Goal: Task Accomplishment & Management: Complete application form

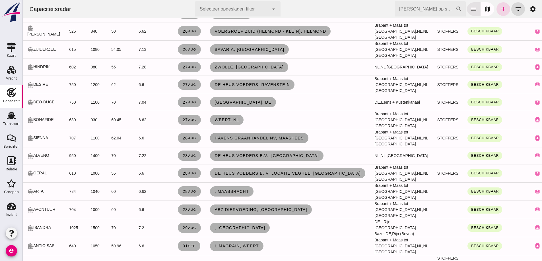
scroll to position [284, 0]
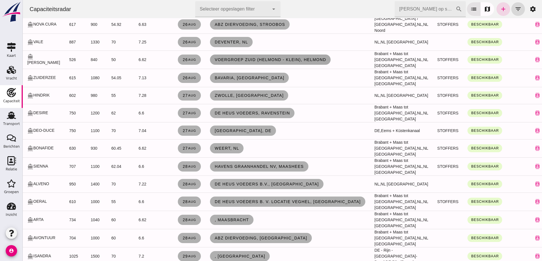
click at [307, 64] on link "Voergroep Zuid (Helmond - Klein), Helmond" at bounding box center [270, 60] width 121 height 10
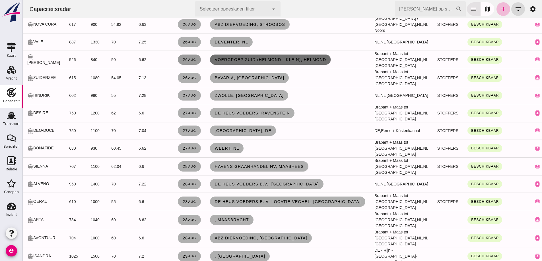
scroll to position [0, 0]
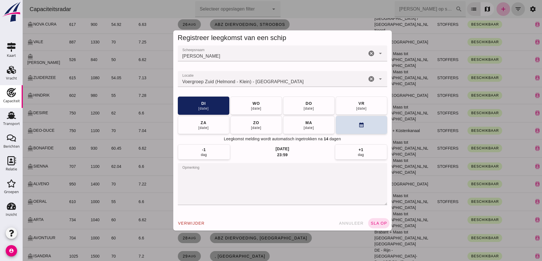
click span "annuleer"
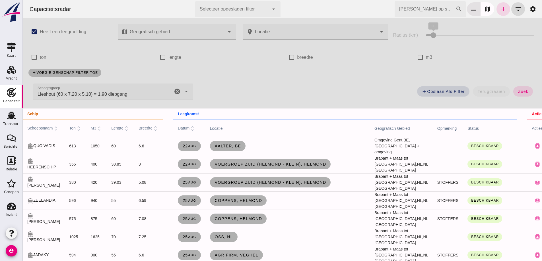
click icon "cancel"
drag, startPoint x: 512, startPoint y: 91, endPoint x: 291, endPoint y: 85, distance: 220.1
click button "zoek"
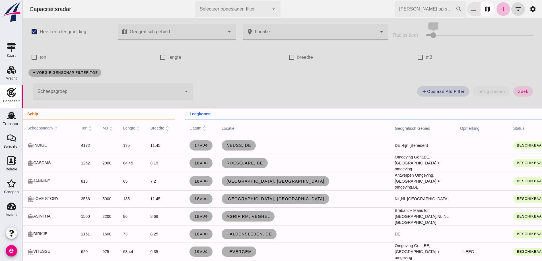
click div
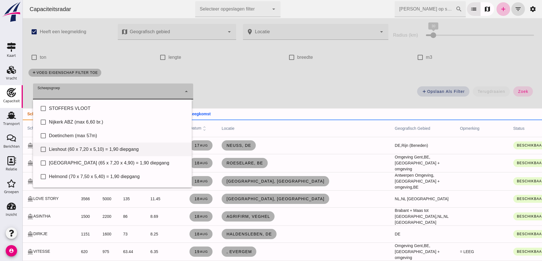
click at [86, 147] on div "Lieshout (60 x 7,20 x 5,10) = 1,90 diepgang" at bounding box center [118, 149] width 138 height 7
type input "Lieshout (60 x 7,20 x 5,10) = 1,90 diepgang"
checkbox input "true"
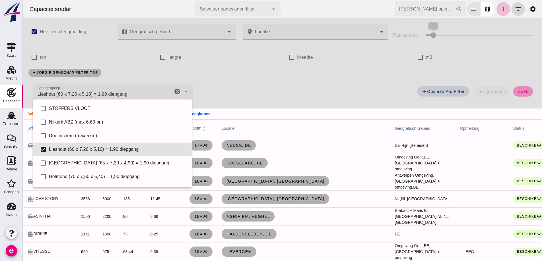
click span "zoek"
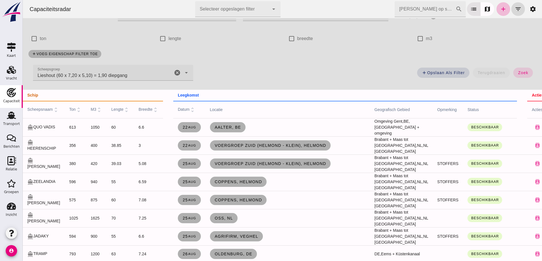
scroll to position [28, 0]
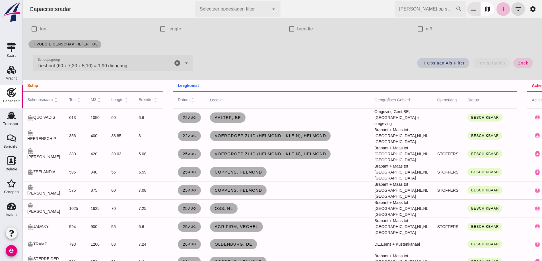
click at [361, 62] on div "add Opslaan als filter terugdraaien zoek" at bounding box center [367, 65] width 343 height 20
drag, startPoint x: 226, startPoint y: 3, endPoint x: 225, endPoint y: 10, distance: 6.6
click div
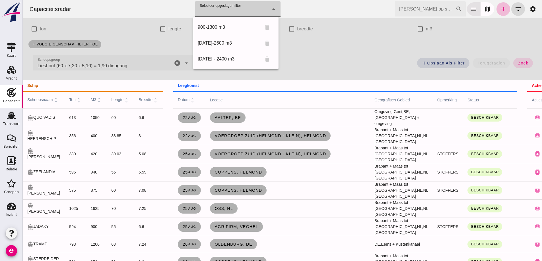
drag, startPoint x: 289, startPoint y: 113, endPoint x: 246, endPoint y: 89, distance: 49.8
click at [289, 112] on td "Aalter, be" at bounding box center [287, 118] width 165 height 18
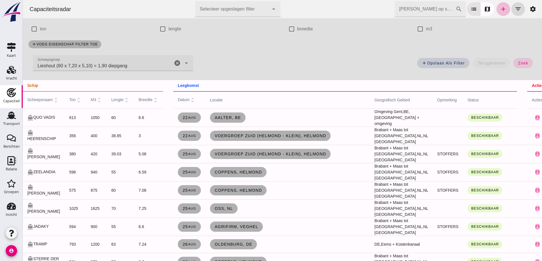
click div "Lieshout (60 x 7,20 x 5,10) = 1,90 diepgang Lieshout (60 x 7,20 x 5,10) = 1,90 …"
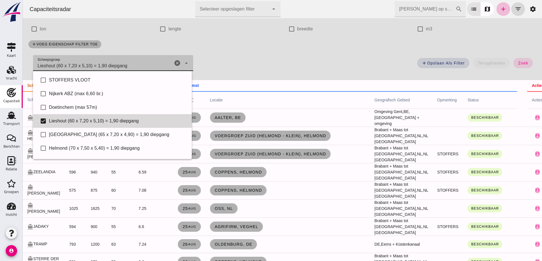
scroll to position [39, 0]
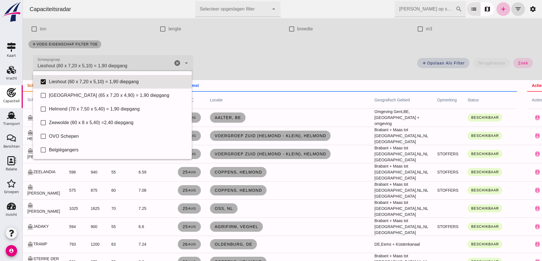
click at [286, 167] on td "Coppens, Helmond" at bounding box center [287, 172] width 165 height 18
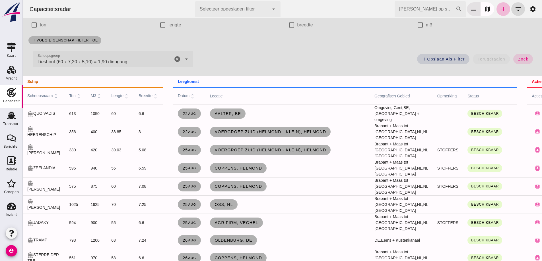
scroll to position [57, 0]
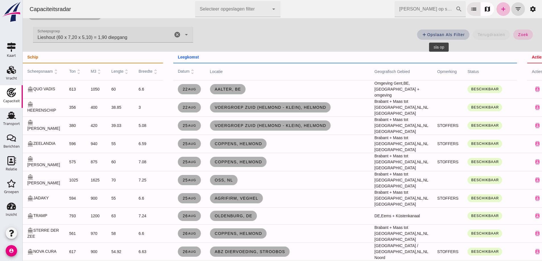
click span "add Opslaan als filter"
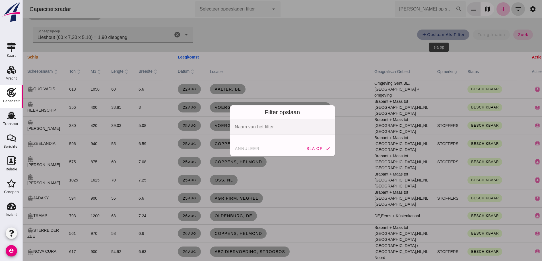
scroll to position [0, 0]
click div "annuleer sla op check"
click button "annuleer"
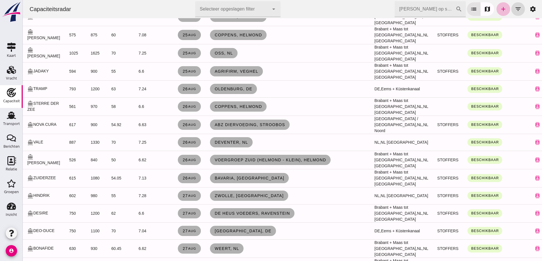
scroll to position [199, 0]
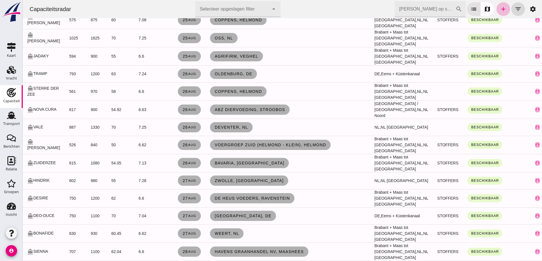
click at [305, 42] on td "Oss, nl" at bounding box center [287, 38] width 165 height 18
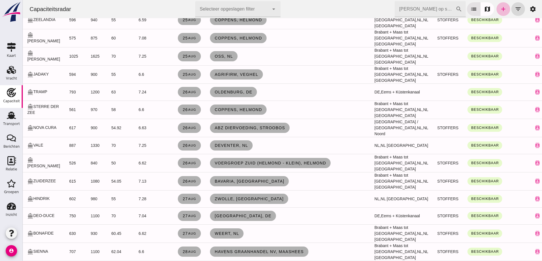
scroll to position [217, 0]
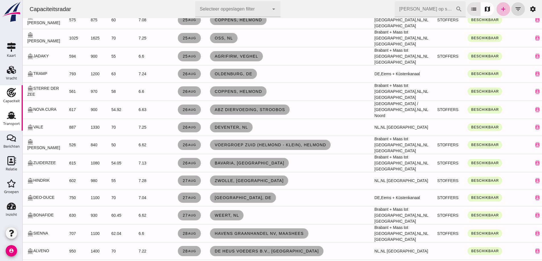
click at [5, 124] on div "Transport" at bounding box center [11, 124] width 17 height 4
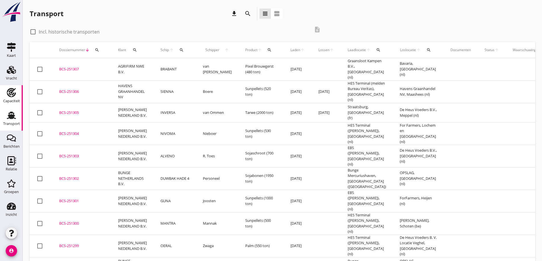
drag, startPoint x: 5, startPoint y: 98, endPoint x: 413, endPoint y: 71, distance: 409.5
click at [5, 99] on div "Capaciteit" at bounding box center [11, 101] width 17 height 8
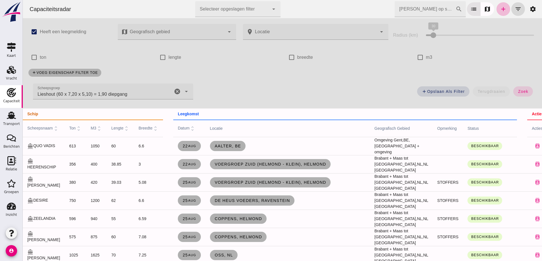
click input "Zoek op scheepsnaam"
type input "BRABA"
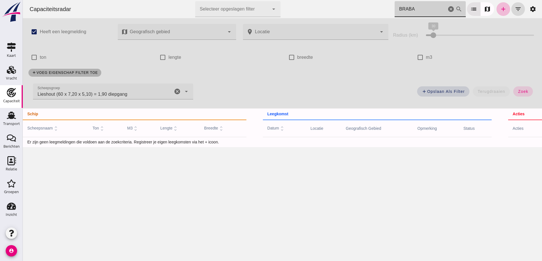
click icon "cancel"
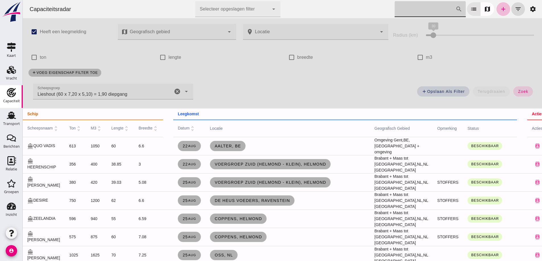
drag, startPoint x: 447, startPoint y: 9, endPoint x: 423, endPoint y: 0, distance: 25.5
click icon "cancel"
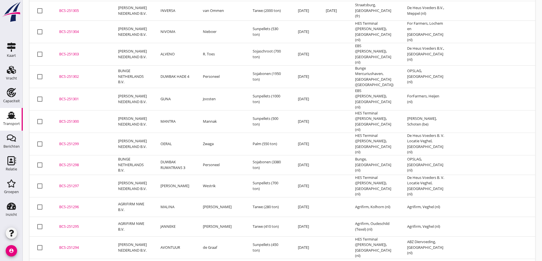
scroll to position [85, 0]
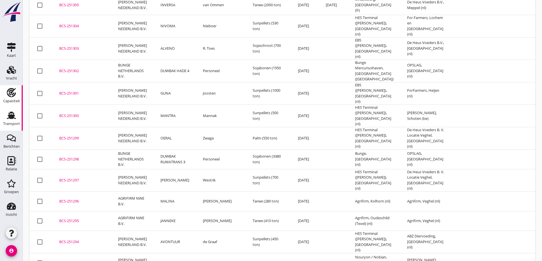
drag, startPoint x: 455, startPoint y: 15, endPoint x: 0, endPoint y: 102, distance: 463.4
click at [455, 15] on td at bounding box center [468, 26] width 34 height 22
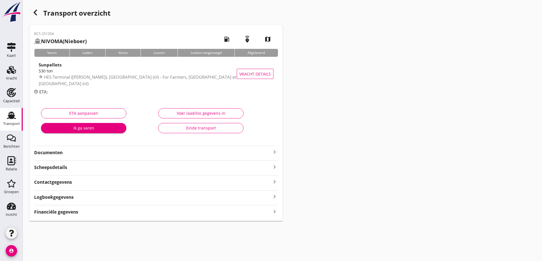
click at [9, 111] on icon "Transport" at bounding box center [11, 115] width 9 height 9
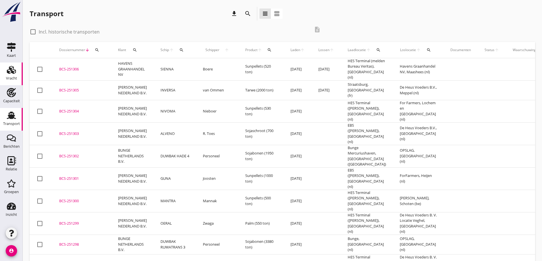
click at [5, 72] on div "Vracht" at bounding box center [12, 69] width 14 height 9
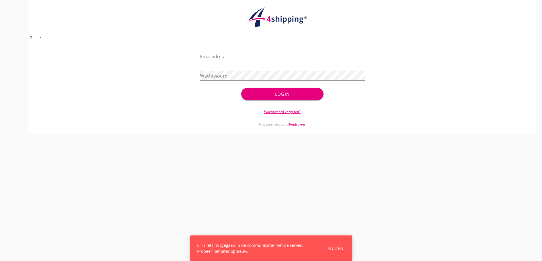
click at [206, 50] on div "Emailadres" at bounding box center [282, 58] width 165 height 18
click at [213, 57] on input "Emailadres" at bounding box center [282, 56] width 165 height 9
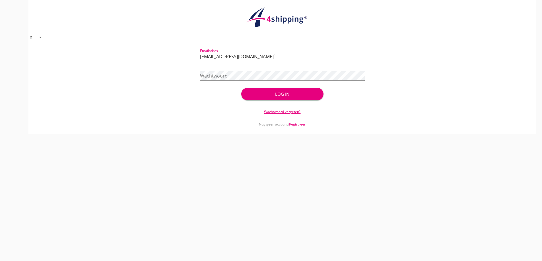
type input "[EMAIL_ADDRESS][DOMAIN_NAME]"
click at [241, 88] on button "Log in" at bounding box center [282, 94] width 82 height 13
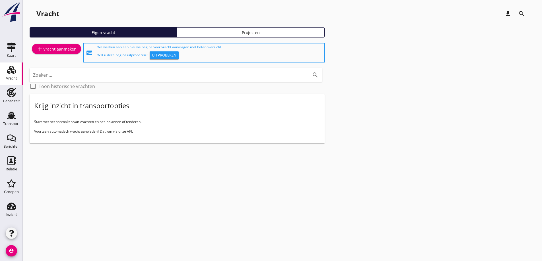
click at [68, 53] on link "add Vracht aanmaken" at bounding box center [56, 49] width 49 height 10
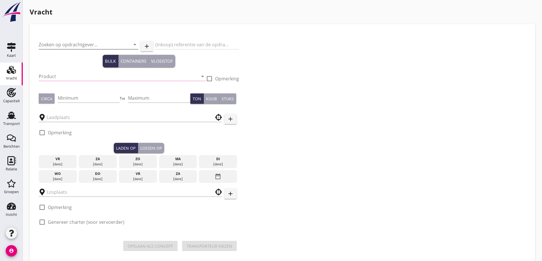
click at [87, 45] on input "Zoeken op opdrachtgever..." at bounding box center [81, 44] width 84 height 9
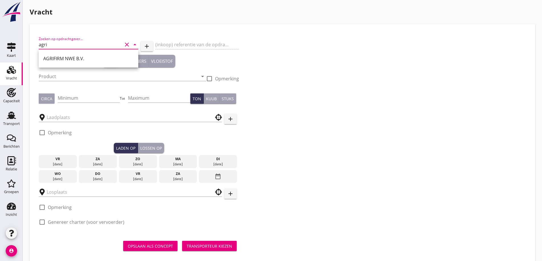
drag, startPoint x: 84, startPoint y: 55, endPoint x: 83, endPoint y: 61, distance: 6.1
click at [84, 55] on div "AGRIFIRM NWE B.V." at bounding box center [88, 59] width 90 height 14
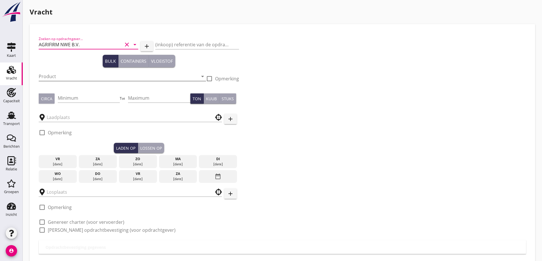
type input "AGRIFIRM NWE B.V."
click at [80, 74] on input "Product" at bounding box center [118, 76] width 159 height 9
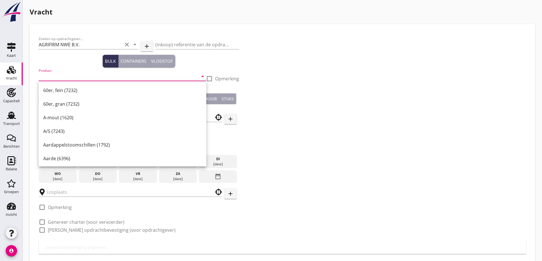
drag, startPoint x: 84, startPoint y: 66, endPoint x: 82, endPoint y: 73, distance: 7.2
click at [84, 67] on div "Bulk Containers Vloeistof" at bounding box center [139, 61] width 200 height 13
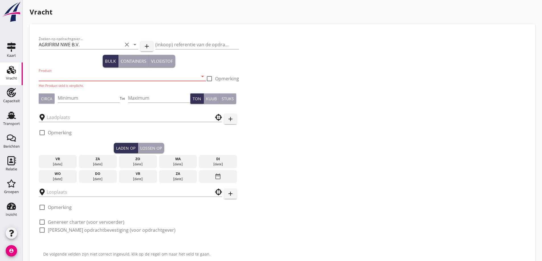
click at [80, 75] on input "Product" at bounding box center [118, 76] width 159 height 9
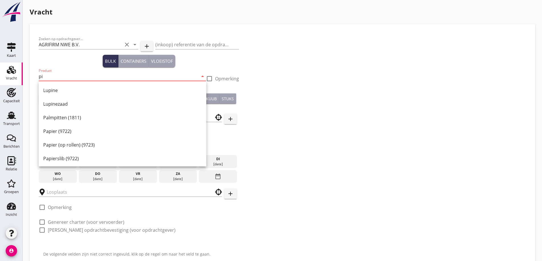
type input "p"
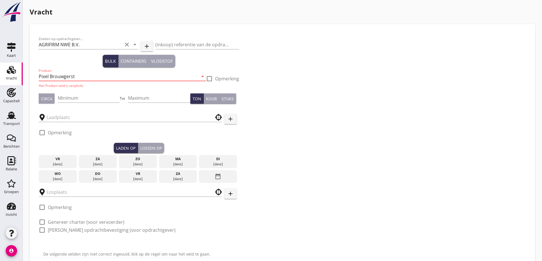
type input "Pixel Brouwgerst"
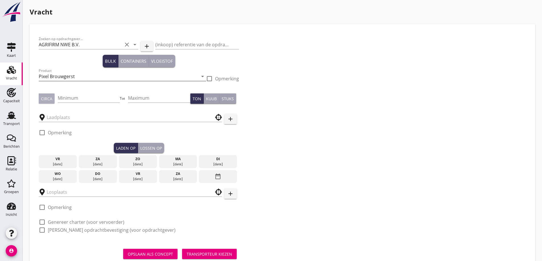
type button "circa"
type input "480"
click at [43, 96] on div "Circa" at bounding box center [46, 99] width 11 height 6
click at [61, 116] on input "text" at bounding box center [126, 117] width 159 height 9
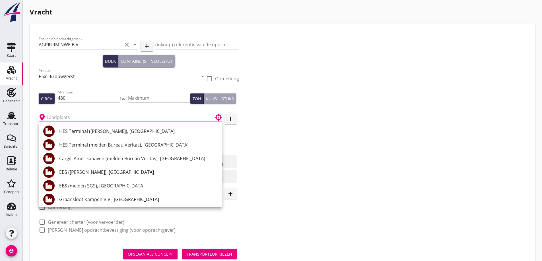
type input "a"
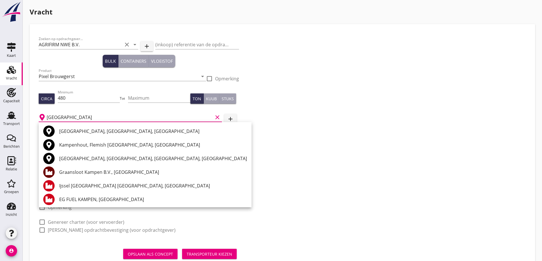
click at [82, 174] on div "Graansloot Kampen B.V., [GEOGRAPHIC_DATA]" at bounding box center [153, 172] width 188 height 7
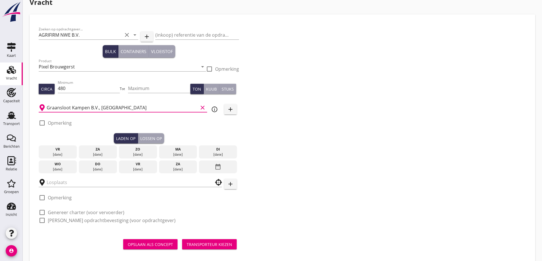
scroll to position [18, 0]
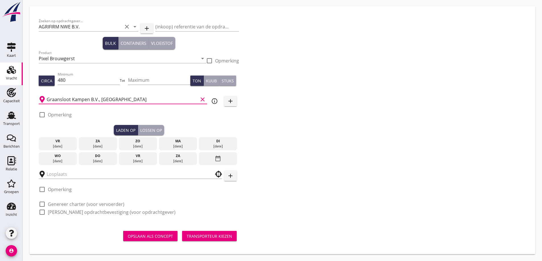
type input "Graansloot Kampen B.V., [GEOGRAPHIC_DATA]"
click at [64, 161] on div "[DATE]" at bounding box center [58, 158] width 38 height 13
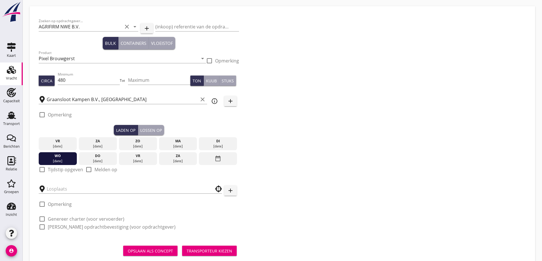
click at [62, 171] on label "Tijdstip opgeven" at bounding box center [65, 170] width 35 height 6
checkbox input "true"
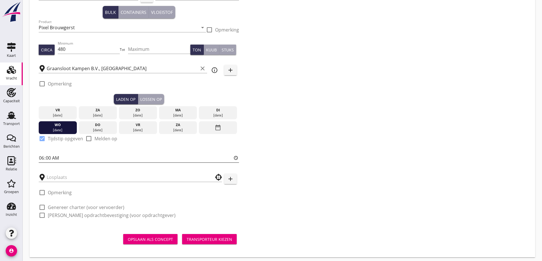
scroll to position [52, 0]
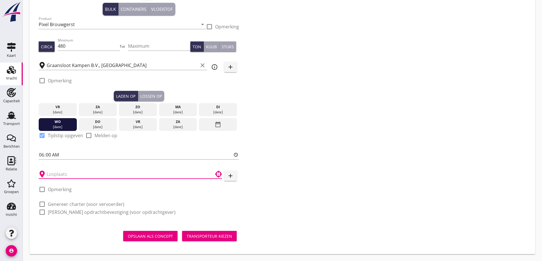
click at [86, 179] on input "text" at bounding box center [126, 174] width 159 height 9
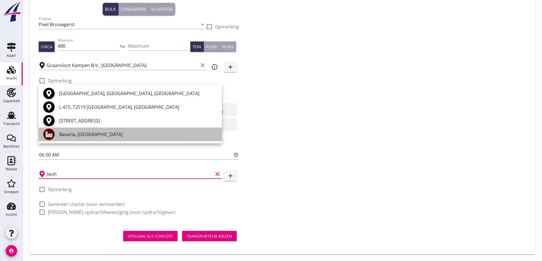
click at [65, 135] on div "Bavaria, [GEOGRAPHIC_DATA]" at bounding box center [138, 134] width 158 height 7
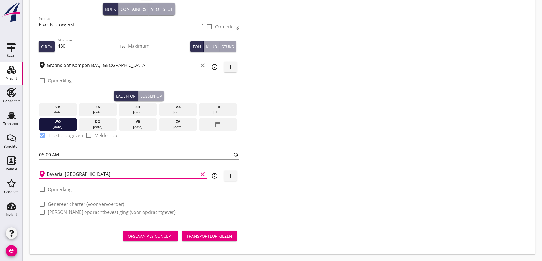
type input "Bavaria, [GEOGRAPHIC_DATA]"
click at [76, 204] on label "Genereer charter (voor vervoerder)" at bounding box center [86, 205] width 76 height 6
checkbox input "true"
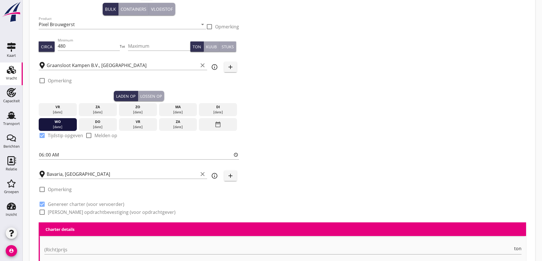
click at [74, 211] on label "[PERSON_NAME] opdrachtbevestiging (voor opdrachtgever)" at bounding box center [112, 213] width 128 height 6
checkbox input "true"
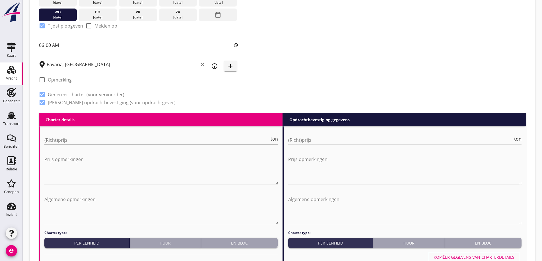
scroll to position [166, 0]
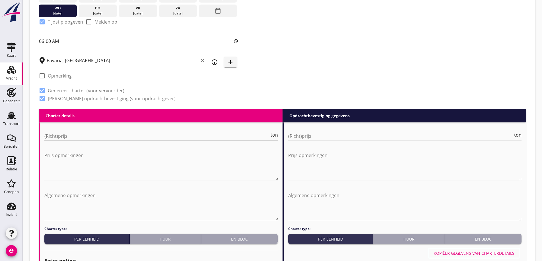
click at [117, 137] on input "(Richt)prijs" at bounding box center [156, 136] width 225 height 9
type input "9"
type input "9.00"
click at [335, 141] on div "(Richt)prijs ton" at bounding box center [404, 139] width 233 height 15
type input "9"
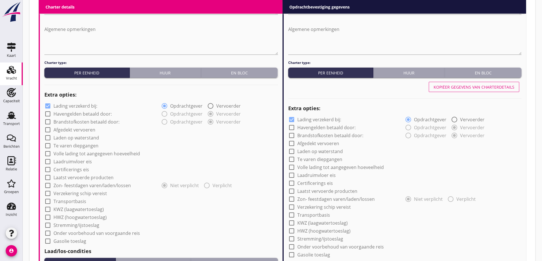
scroll to position [336, 0]
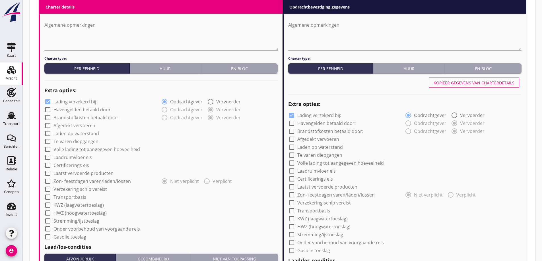
type input "9.50"
drag, startPoint x: 70, startPoint y: 101, endPoint x: 264, endPoint y: 115, distance: 193.9
click at [71, 101] on label "Lading verzekerd bij:" at bounding box center [75, 102] width 44 height 6
checkbox input "false"
click at [336, 115] on label "Lading verzekerd bij:" at bounding box center [319, 116] width 44 height 6
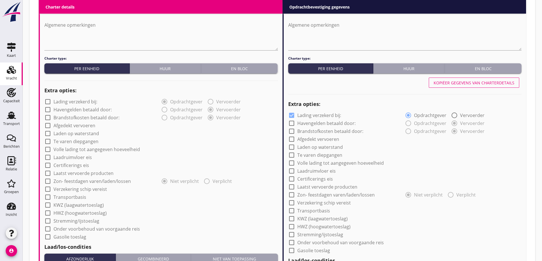
checkbox input "false"
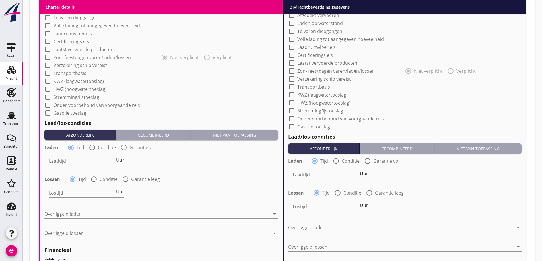
scroll to position [479, 0]
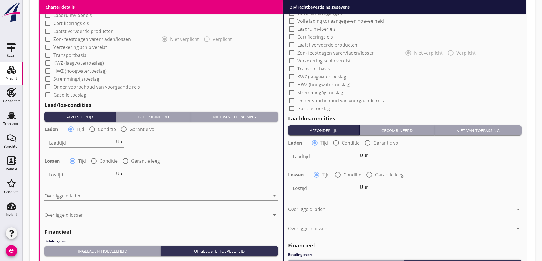
click at [96, 132] on div at bounding box center [92, 130] width 10 height 10
radio input "false"
radio input "true"
click at [102, 162] on label "Conditie" at bounding box center [109, 161] width 18 height 6
radio input "false"
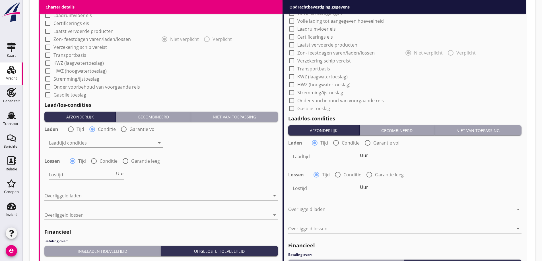
radio input "true"
click at [97, 144] on div at bounding box center [102, 142] width 106 height 9
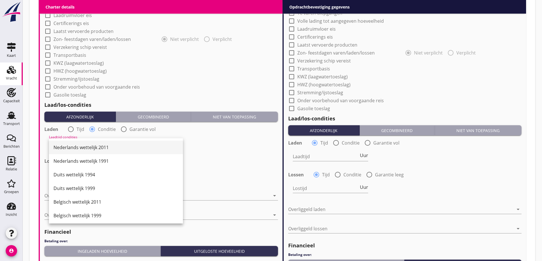
click at [96, 150] on div "Nederlands wettelijk 2011" at bounding box center [115, 147] width 125 height 7
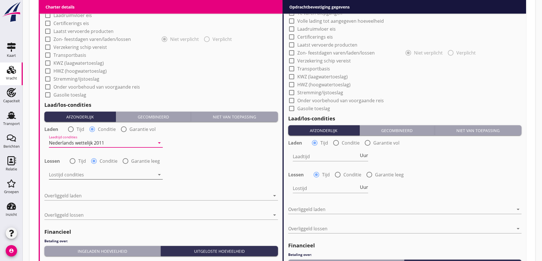
click at [103, 174] on div at bounding box center [102, 174] width 106 height 9
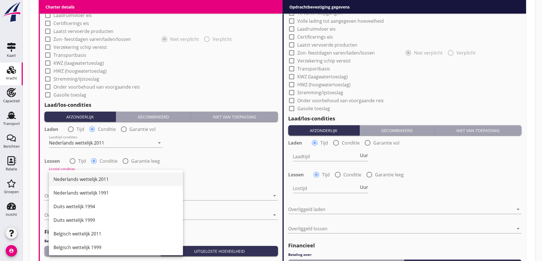
click at [100, 177] on div "Nederlands wettelijk 2011" at bounding box center [115, 179] width 125 height 7
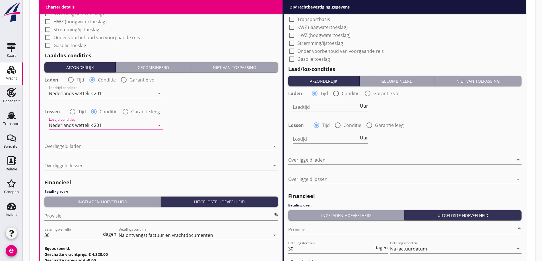
scroll to position [507, 0]
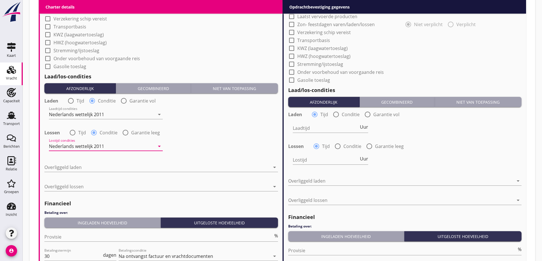
click at [107, 168] on div at bounding box center [156, 167] width 225 height 9
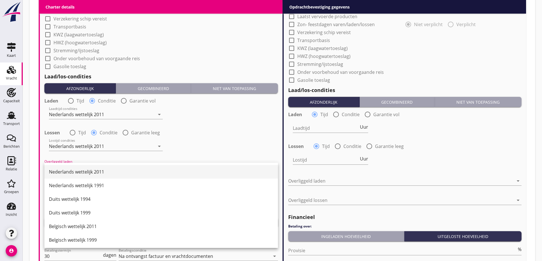
click at [105, 174] on div "Nederlands wettelijk 2011" at bounding box center [161, 172] width 224 height 7
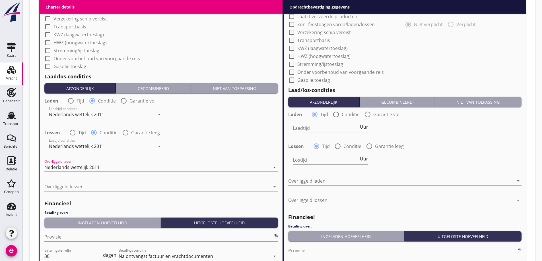
click at [106, 188] on div at bounding box center [156, 186] width 225 height 9
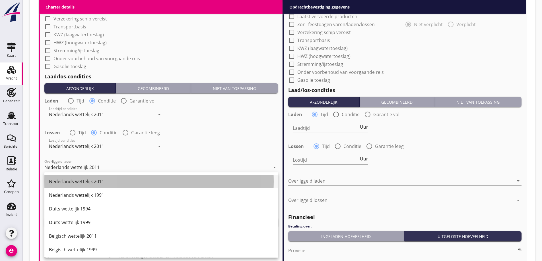
click at [104, 181] on div "Nederlands wettelijk 2011" at bounding box center [161, 181] width 224 height 7
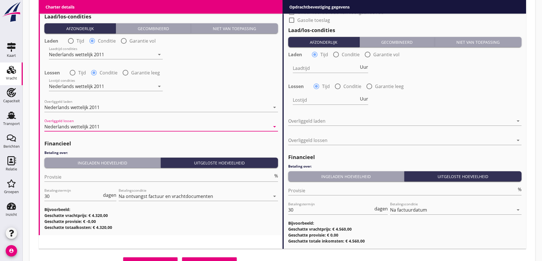
scroll to position [593, 0]
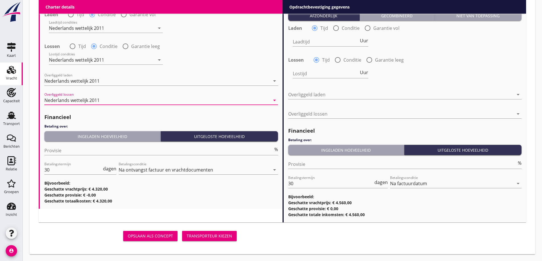
click at [107, 158] on div at bounding box center [160, 159] width 233 height 3
click at [104, 152] on input "Provisie" at bounding box center [158, 150] width 229 height 9
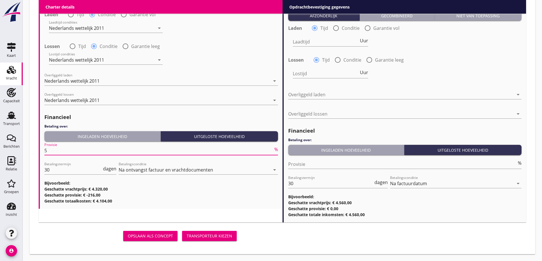
type input "5"
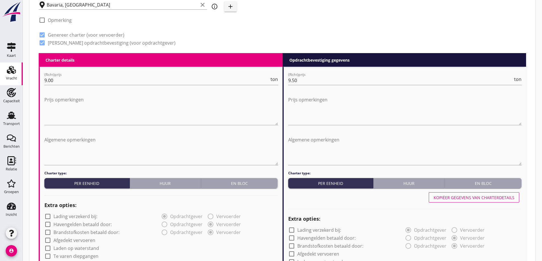
scroll to position [224, 0]
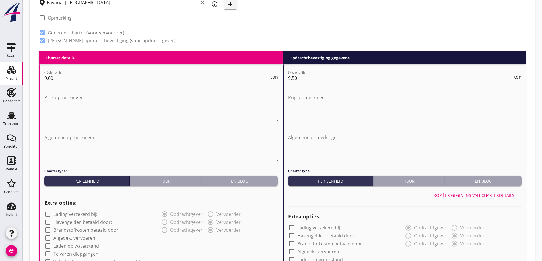
click at [492, 201] on div "Kopiëer gegevens van charterdetails" at bounding box center [404, 196] width 233 height 14
click at [491, 191] on button "Kopiëer gegevens van charterdetails" at bounding box center [473, 195] width 90 height 10
radio input "false"
radio input "true"
radio input "false"
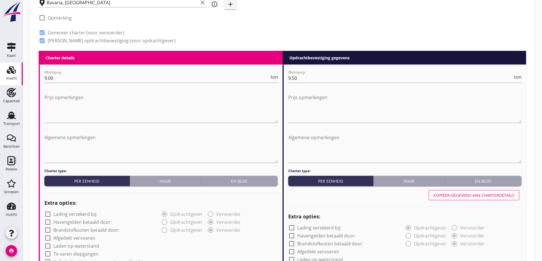
radio input "true"
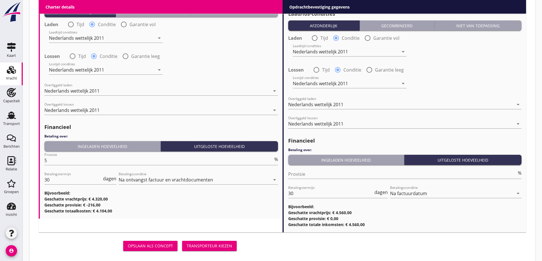
scroll to position [593, 0]
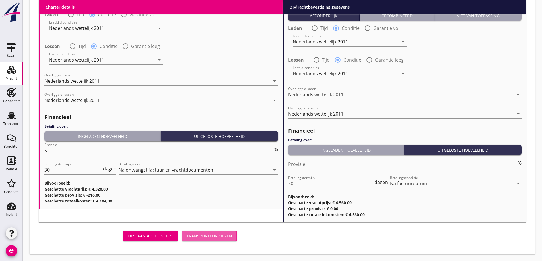
drag, startPoint x: 225, startPoint y: 237, endPoint x: 329, endPoint y: 87, distance: 182.2
click at [226, 237] on div "Transporteur kiezen" at bounding box center [209, 236] width 45 height 6
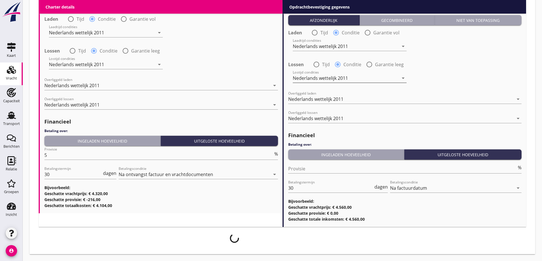
scroll to position [589, 0]
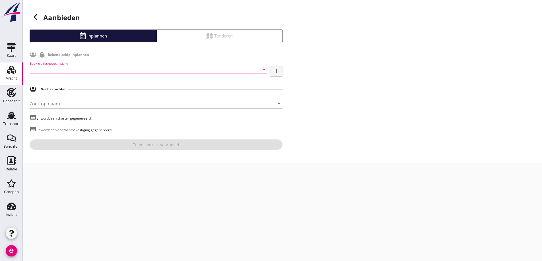
click at [111, 70] on input "Zoek op (scheeps)naam" at bounding box center [141, 69] width 222 height 9
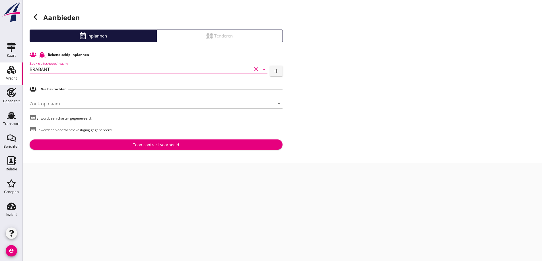
type input "BRABANT"
click at [175, 148] on button "Toon contract voorbeeld" at bounding box center [156, 145] width 253 height 10
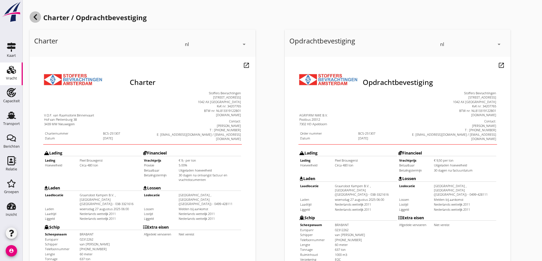
click at [33, 14] on icon at bounding box center [35, 17] width 7 height 7
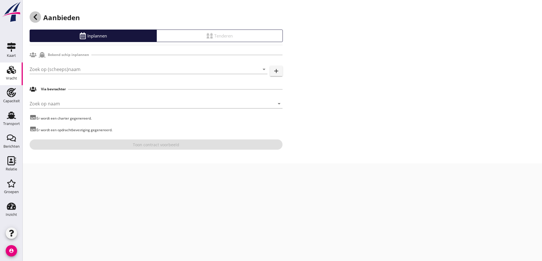
click at [34, 15] on icon at bounding box center [35, 17] width 7 height 7
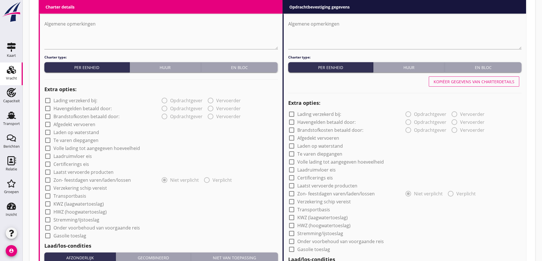
scroll to position [366, 0]
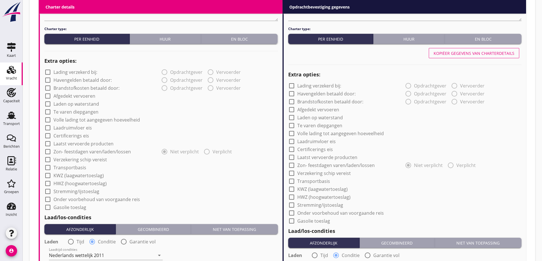
click at [79, 134] on label "Certificerings eis" at bounding box center [71, 136] width 36 height 6
checkbox input "true"
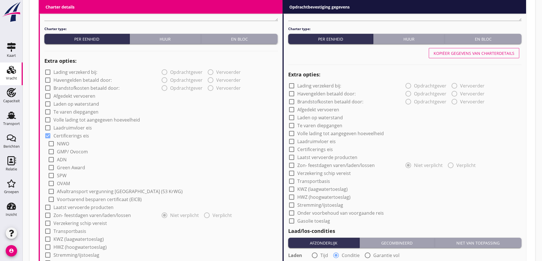
click at [76, 151] on label "GMP/ Ovocom" at bounding box center [72, 152] width 31 height 6
checkbox input "true"
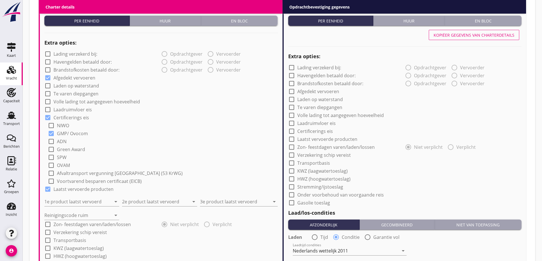
scroll to position [394, 0]
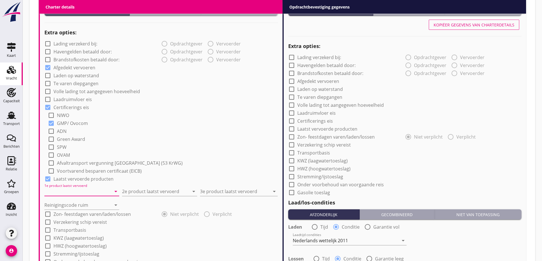
click at [76, 194] on input "1e product laatst vervoerd" at bounding box center [77, 191] width 67 height 9
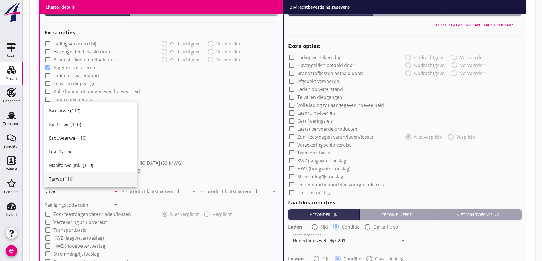
click at [67, 179] on div "Tarwe (110)" at bounding box center [90, 179] width 83 height 7
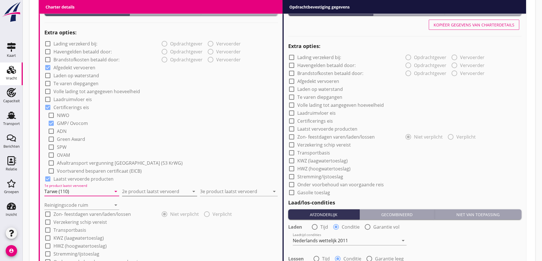
type input "Tarwe (110)"
click at [152, 193] on input "2e product laatst vervoerd" at bounding box center [155, 191] width 67 height 9
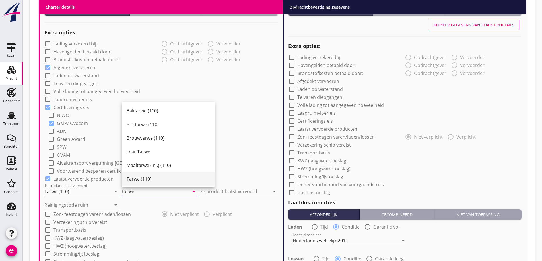
click at [170, 179] on div "Tarwe (110)" at bounding box center [168, 179] width 83 height 7
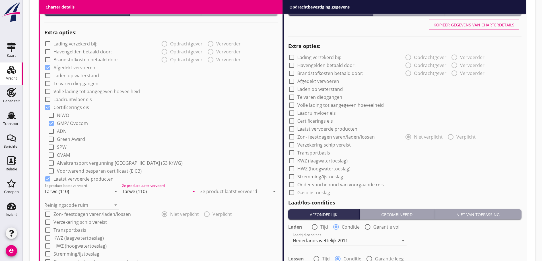
type input "Tarwe (110)"
click at [228, 190] on input "3e product laatst vervoerd" at bounding box center [235, 191] width 70 height 9
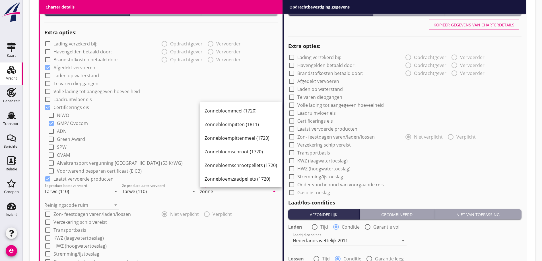
drag, startPoint x: 245, startPoint y: 154, endPoint x: 243, endPoint y: 163, distance: 9.5
click at [244, 152] on div "Zonnebloemschroot (1720)" at bounding box center [240, 151] width 73 height 7
type input "Zonnebloemschroot (1720)"
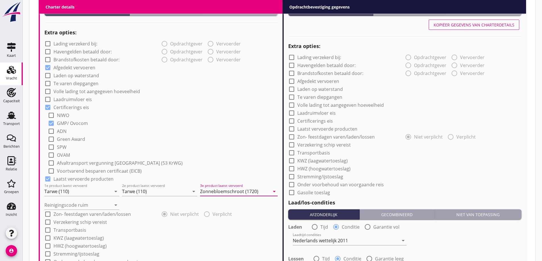
click at [225, 227] on div "check_box_outline_blank Transportbasis" at bounding box center [160, 230] width 233 height 8
click at [71, 204] on input "Reinigingscode ruim" at bounding box center [77, 205] width 67 height 9
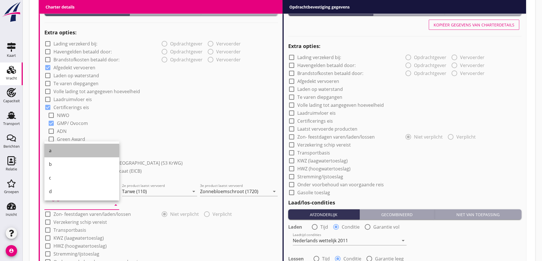
click at [62, 147] on div "a" at bounding box center [82, 151] width 66 height 14
type input "a"
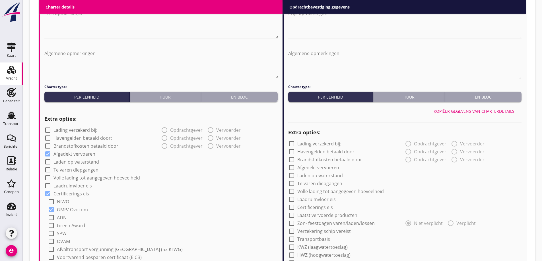
scroll to position [252, 0]
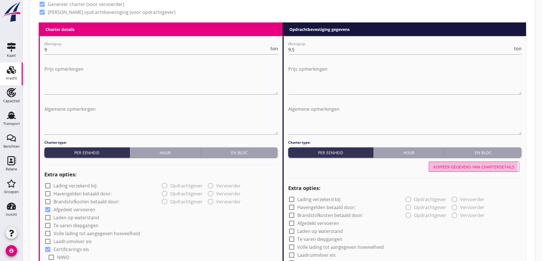
click at [487, 169] on div "Kopiëer gegevens van charterdetails" at bounding box center [473, 167] width 81 height 6
checkbox input "true"
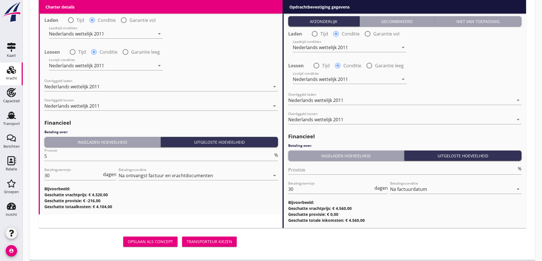
scroll to position [684, 0]
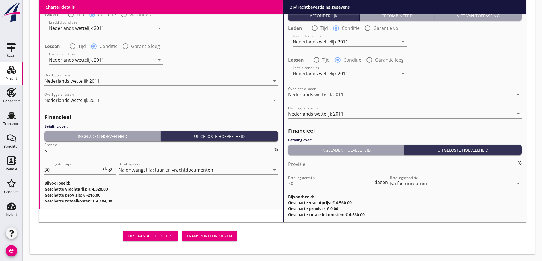
click at [207, 236] on div "Transporteur kiezen" at bounding box center [209, 236] width 45 height 6
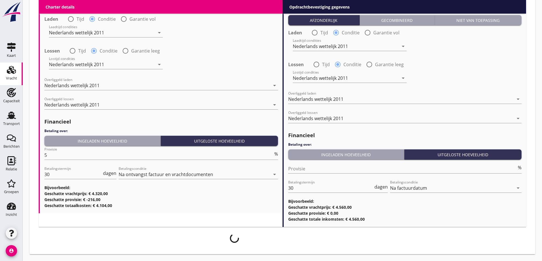
scroll to position [680, 0]
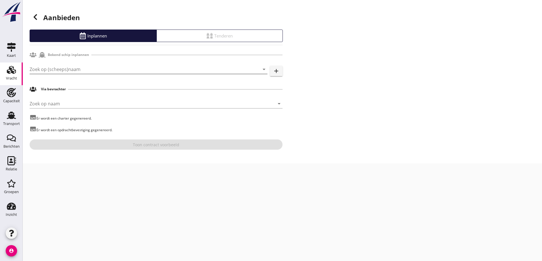
click at [78, 70] on input "Zoek op (scheeps)naam" at bounding box center [141, 69] width 222 height 9
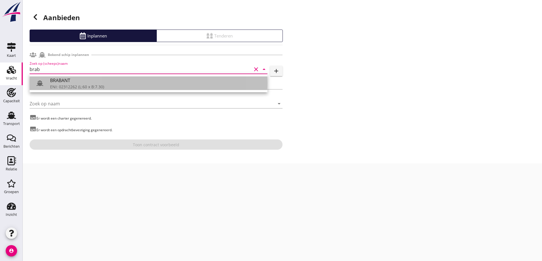
click at [76, 86] on div "ENI: 02312262 (L:60 x B:7.30)" at bounding box center [156, 87] width 213 height 6
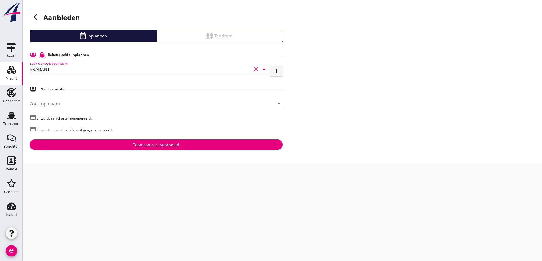
type input "BRABANT"
click at [131, 145] on div "Toon contract voorbeeld" at bounding box center [156, 145] width 244 height 6
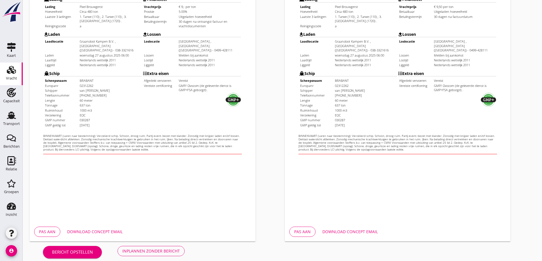
scroll to position [160, 0]
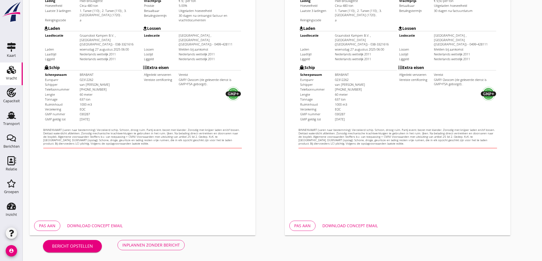
click at [106, 227] on div "Download concept email" at bounding box center [94, 226] width 55 height 6
click at [363, 224] on div "Download concept email" at bounding box center [349, 226] width 55 height 6
click at [170, 243] on div "Inplannen zonder bericht" at bounding box center [150, 245] width 57 height 6
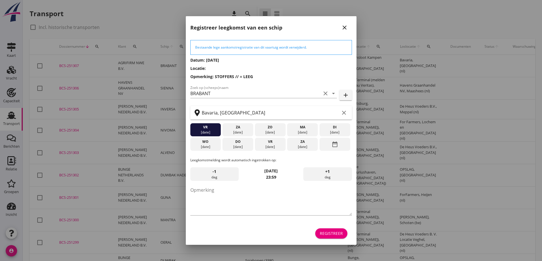
click at [275, 143] on div "vr" at bounding box center [270, 141] width 28 height 5
click at [243, 207] on textarea "Opmerking" at bounding box center [270, 201] width 161 height 30
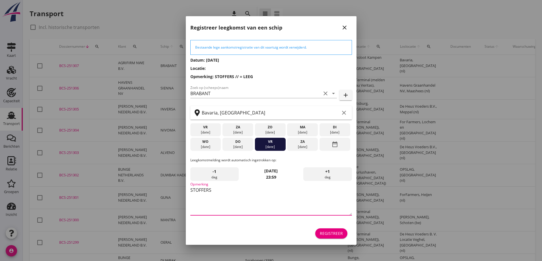
type textarea "STOFFERS"
click at [339, 229] on button "Registreer" at bounding box center [331, 234] width 32 height 10
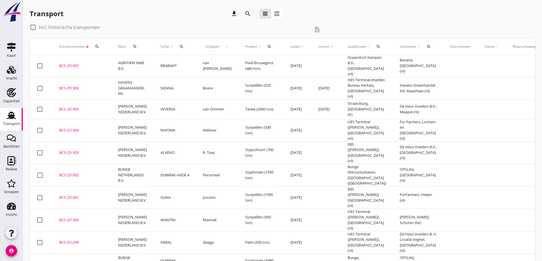
click at [67, 66] on div "BCS-251307" at bounding box center [81, 66] width 45 height 6
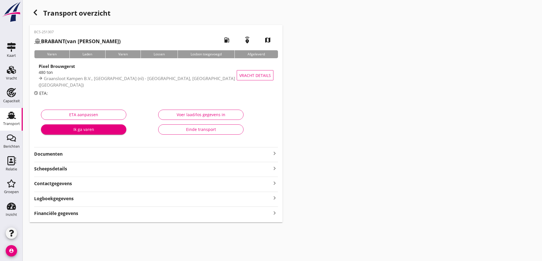
drag, startPoint x: 92, startPoint y: 126, endPoint x: 349, endPoint y: 111, distance: 257.2
click at [349, 111] on div "Transport overzicht BCS-251307 BRABANT (van Raamsdonk) local_gas_station emerge…" at bounding box center [282, 114] width 519 height 229
click at [121, 158] on div "BCS-251307 [GEOGRAPHIC_DATA] (van Raamsdonk) local_gas_station emergency_share …" at bounding box center [156, 124] width 253 height 198
click at [52, 152] on strong "Documenten" at bounding box center [152, 154] width 237 height 7
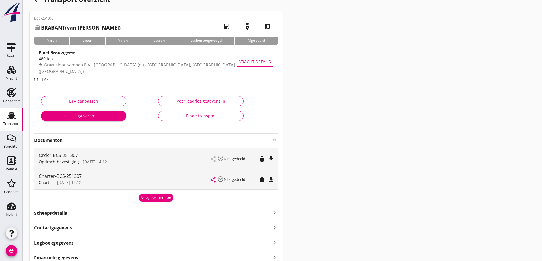
scroll to position [40, 0]
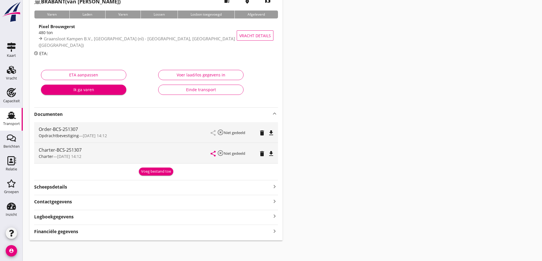
click at [166, 173] on div "Voeg bestand toe" at bounding box center [156, 172] width 30 height 6
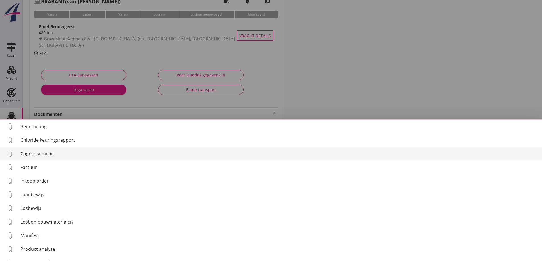
click at [44, 152] on div "Cognossement" at bounding box center [278, 153] width 517 height 7
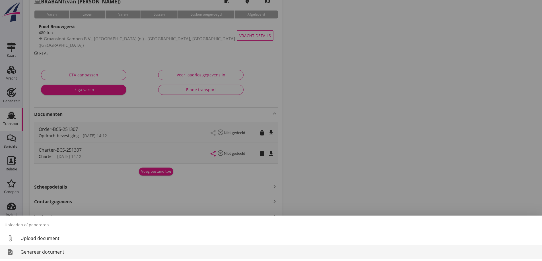
click at [47, 257] on link "restore_page Genereer document" at bounding box center [271, 252] width 542 height 14
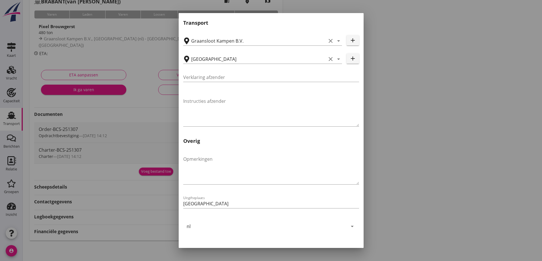
scroll to position [170, 0]
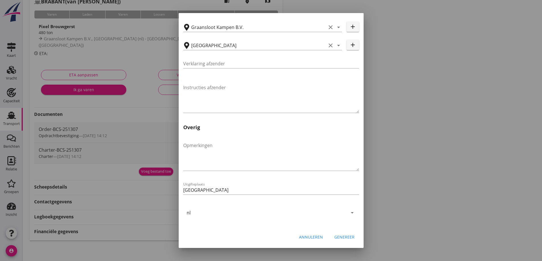
click at [343, 238] on div "Genereer" at bounding box center [344, 237] width 20 height 6
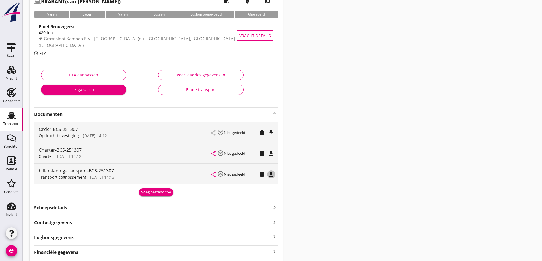
click at [271, 174] on icon "file_download" at bounding box center [271, 174] width 7 height 7
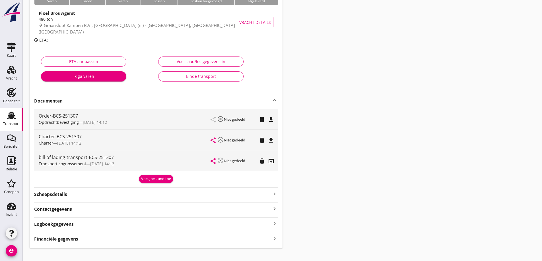
scroll to position [61, 0]
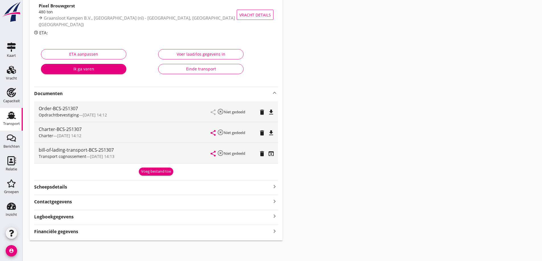
click at [74, 237] on div "BCS-251307 BRABANT (van Raamsdonk) local_gas_station emergency_share map Varen …" at bounding box center [156, 102] width 253 height 276
click at [76, 235] on div "BCS-251307 BRABANT (van Raamsdonk) local_gas_station emergency_share map Varen …" at bounding box center [156, 102] width 253 height 276
click at [77, 233] on strong "Financiële gegevens" at bounding box center [56, 232] width 44 height 7
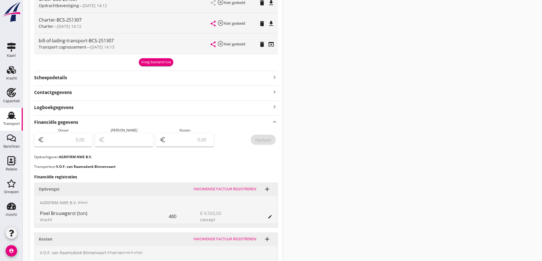
scroll to position [174, 0]
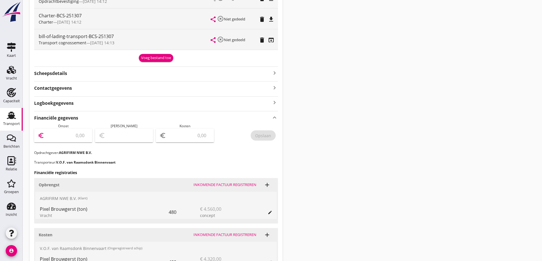
click at [76, 138] on input "number" at bounding box center [66, 135] width 43 height 9
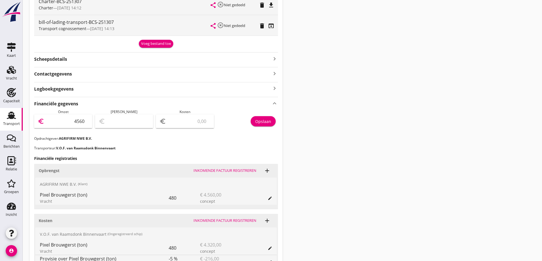
scroll to position [203, 0]
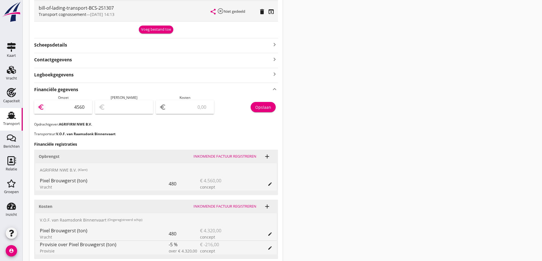
type input "4560"
click at [194, 107] on input "number" at bounding box center [188, 107] width 43 height 9
type input "4556.00"
type input "4"
type input "4519.00"
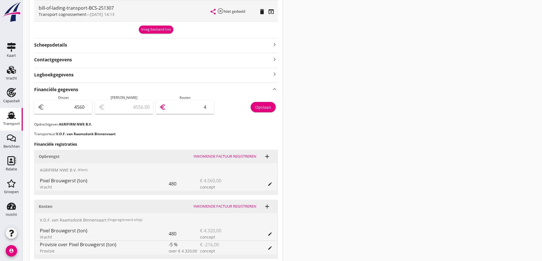
type input "41"
type input "4150.00"
type input "410"
type input "460.00"
type input "4100"
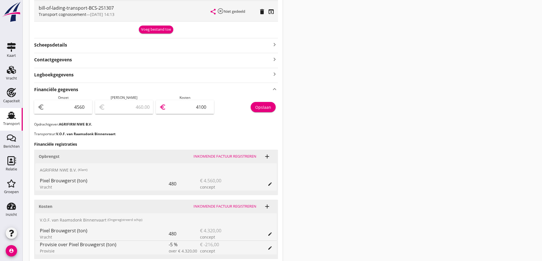
type input "4150.00"
type input "410"
type input "456.00"
type input "4104"
click at [226, 146] on h3 "Financiële registraties" at bounding box center [156, 144] width 244 height 6
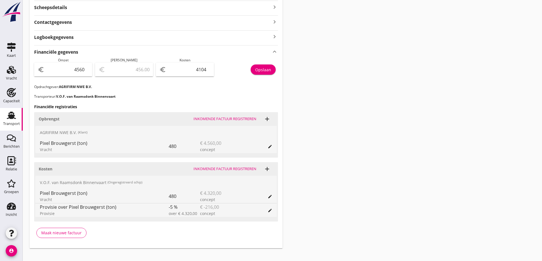
scroll to position [248, 0]
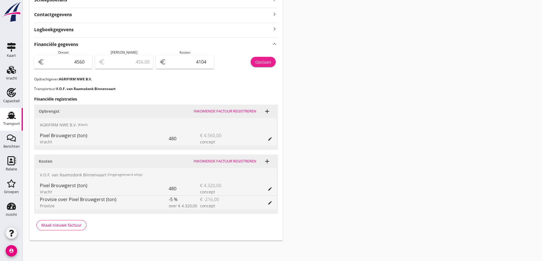
click at [266, 66] on button "Opslaan" at bounding box center [262, 62] width 25 height 10
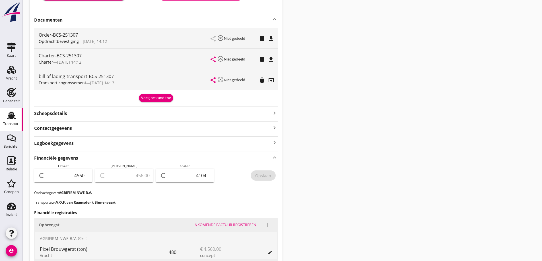
scroll to position [0, 0]
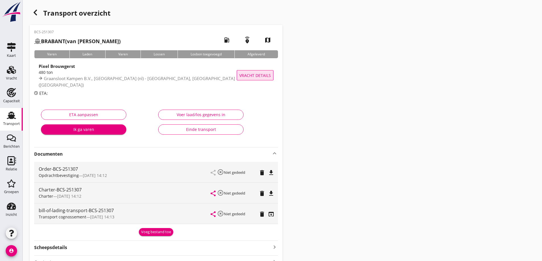
click at [247, 73] on span "Vracht details" at bounding box center [255, 76] width 32 height 6
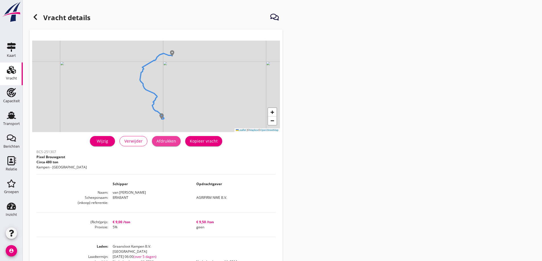
click at [173, 141] on div "Afdrukken" at bounding box center [166, 141] width 20 height 6
click at [4, 123] on div "Transport" at bounding box center [11, 124] width 17 height 4
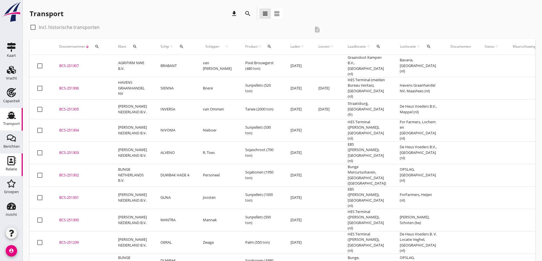
click at [6, 160] on div "Relatie" at bounding box center [12, 160] width 14 height 9
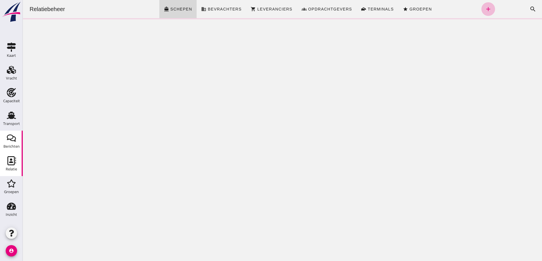
click at [9, 149] on div "Berichten" at bounding box center [11, 147] width 16 height 8
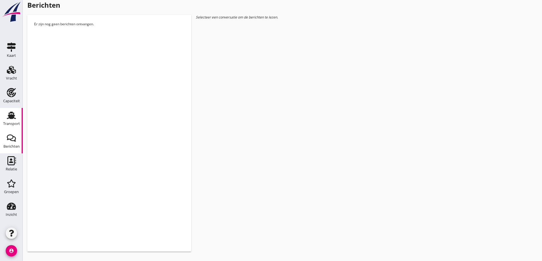
click at [10, 122] on div "Transport" at bounding box center [11, 124] width 17 height 4
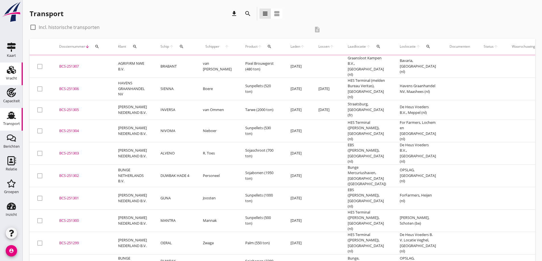
click at [14, 78] on div "Vracht" at bounding box center [11, 78] width 11 height 4
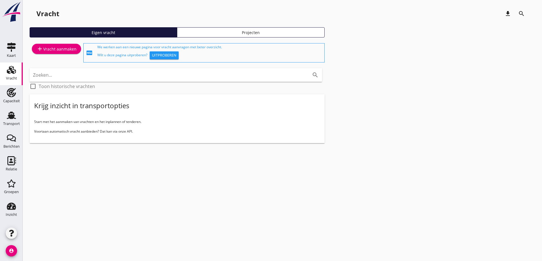
click at [44, 52] on link "add Vracht aanmaken" at bounding box center [56, 49] width 49 height 10
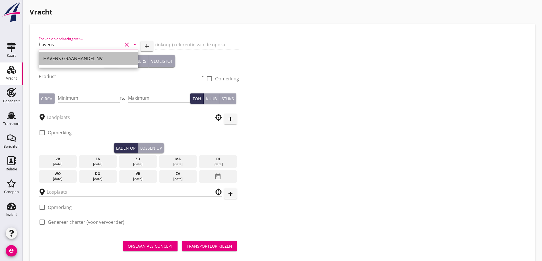
click at [98, 64] on div "HAVENS GRAANHANDEL NV" at bounding box center [88, 59] width 90 height 14
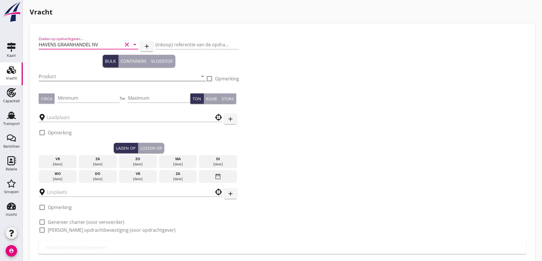
type input "HAVENS GRAANHANDEL NV"
click at [53, 78] on input "Product" at bounding box center [118, 76] width 159 height 9
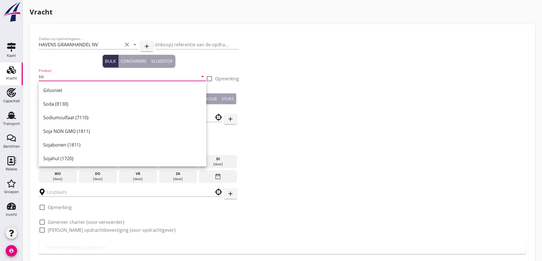
type input "s"
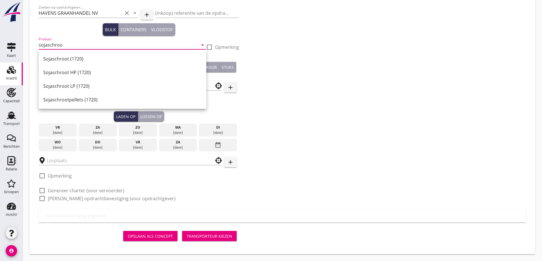
click at [80, 57] on div "Sojaschroot (1720)" at bounding box center [122, 58] width 158 height 7
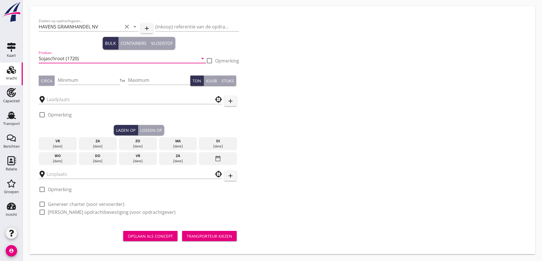
scroll to position [18, 0]
type input "Sojaschroot (1720)"
click at [74, 79] on input "Minimum" at bounding box center [89, 80] width 62 height 9
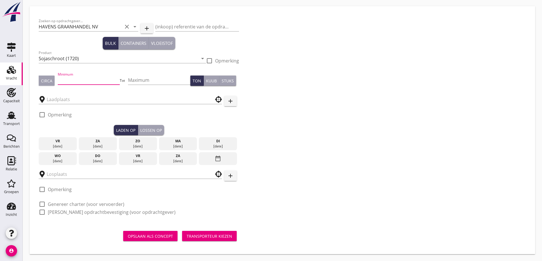
click at [51, 79] on div "Circa" at bounding box center [46, 81] width 11 height 6
click at [74, 76] on input "Minimum" at bounding box center [89, 80] width 62 height 9
type input "500"
click at [82, 96] on input "text" at bounding box center [126, 99] width 159 height 9
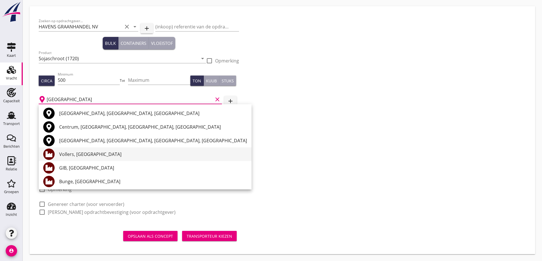
scroll to position [28, 0]
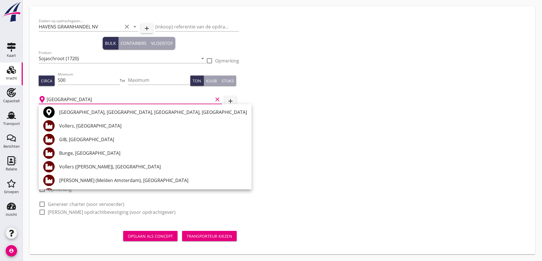
drag, startPoint x: 44, startPoint y: 97, endPoint x: 24, endPoint y: 96, distance: 20.2
click at [24, 96] on div "Vracht [PERSON_NAME] op opdrachtgever... HAVENS GRAANHANDEL NV clear arrow_drop…" at bounding box center [282, 121] width 519 height 279
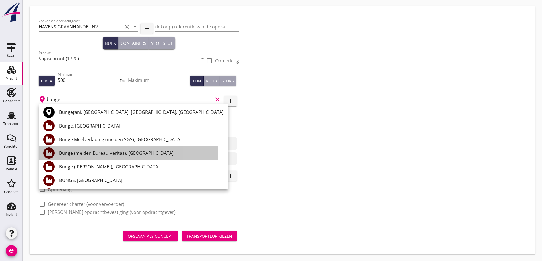
click at [111, 154] on div "Bunge (melden Bureau Veritas), [GEOGRAPHIC_DATA]" at bounding box center [141, 153] width 164 height 7
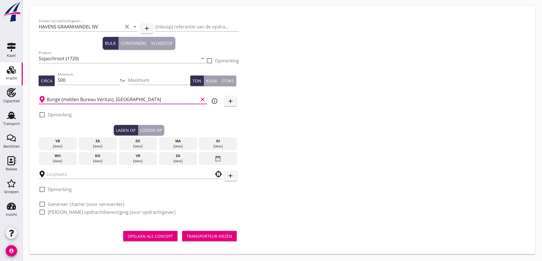
type input "Bunge (melden Bureau Veritas), [GEOGRAPHIC_DATA]"
click at [50, 116] on label "Opmerking" at bounding box center [60, 115] width 24 height 6
checkbox input "true"
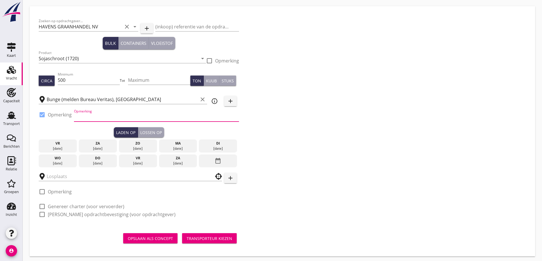
click at [90, 121] on input "Opmerking" at bounding box center [156, 117] width 165 height 9
type input "w"
click at [53, 160] on div "wo" at bounding box center [57, 158] width 35 height 5
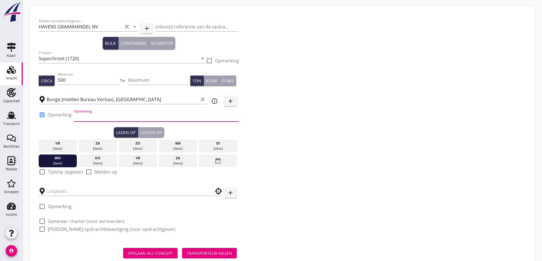
click at [94, 116] on input "Opmerking" at bounding box center [156, 117] width 165 height 9
click at [70, 173] on label "Tijdstip opgeven" at bounding box center [65, 172] width 35 height 6
checkbox input "true"
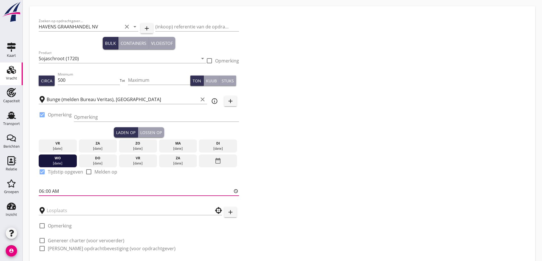
click at [60, 194] on input "06:00" at bounding box center [139, 191] width 200 height 9
type input "15:30"
click at [324, 94] on div "Zoeken op opdrachtgever... HAVENS GRAANHANDEL NV clear arrow_drop_down add (ink…" at bounding box center [282, 137] width 492 height 244
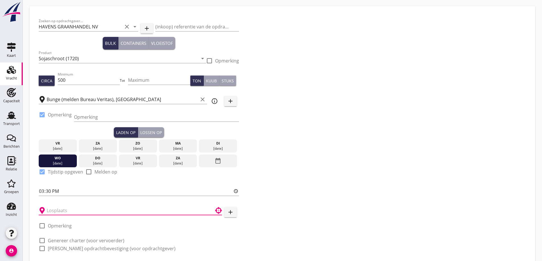
click at [120, 212] on input "text" at bounding box center [126, 210] width 159 height 9
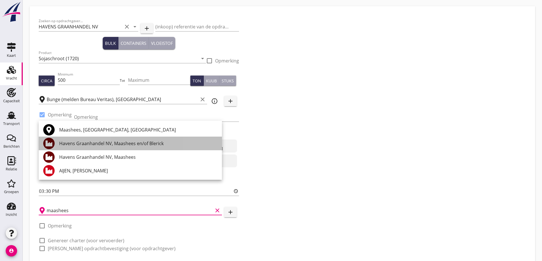
click at [114, 146] on div "Havens Graanhandel NV, Maashees en/of Blerick" at bounding box center [138, 143] width 158 height 7
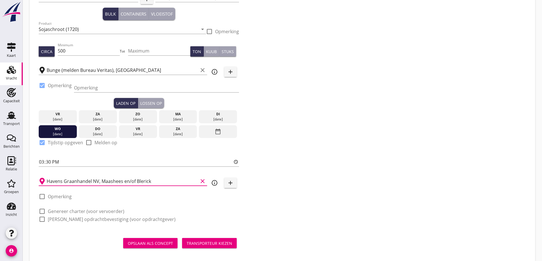
scroll to position [54, 0]
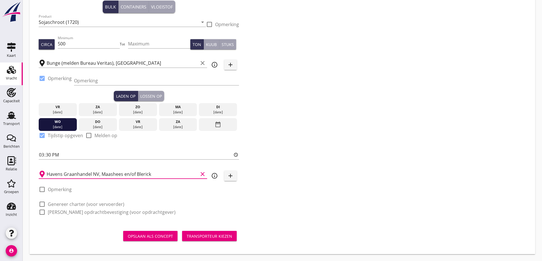
type input "Havens Graanhandel NV, Maashees en/of Blerick"
click at [55, 189] on label "Opmerking" at bounding box center [60, 190] width 24 height 6
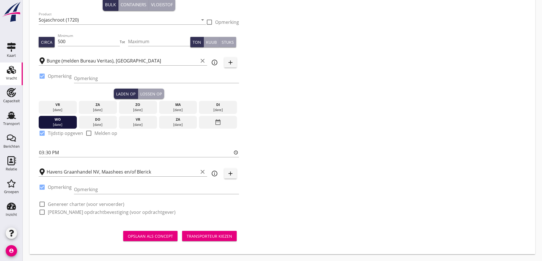
click at [53, 189] on label "Opmerking" at bounding box center [60, 188] width 24 height 6
checkbox input "false"
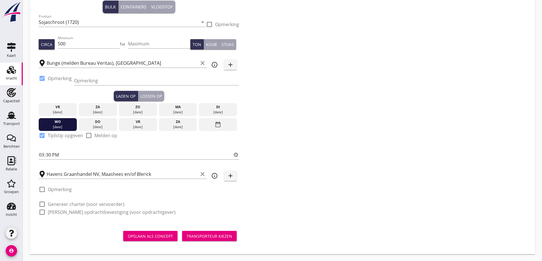
drag, startPoint x: 65, startPoint y: 205, endPoint x: 67, endPoint y: 213, distance: 7.9
click at [65, 206] on label "Genereer charter (voor vervoerder)" at bounding box center [86, 205] width 76 height 6
checkbox input "true"
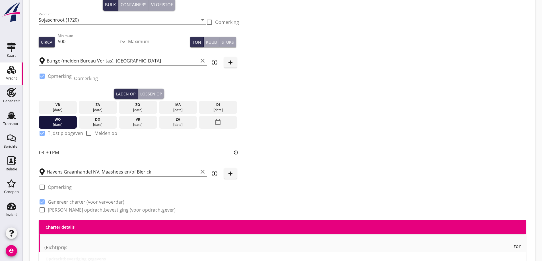
click at [67, 213] on label "[PERSON_NAME] opdrachtbevestiging (voor opdrachtgever)" at bounding box center [112, 210] width 128 height 6
checkbox input "true"
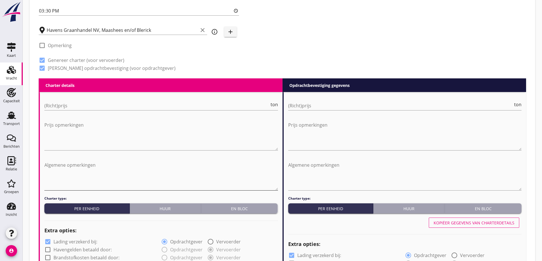
scroll to position [199, 0]
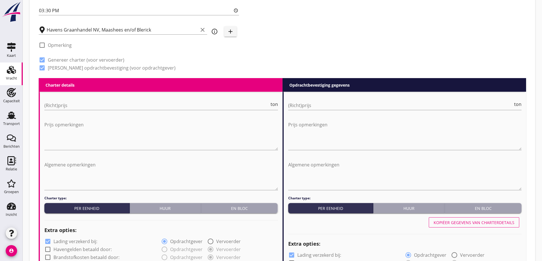
click at [78, 110] on div "(Richt)prijs ton" at bounding box center [160, 105] width 233 height 9
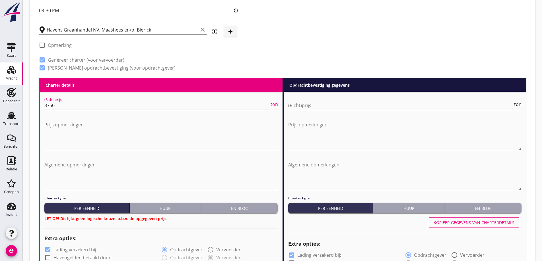
type input "3750"
click at [241, 213] on button "En bloc" at bounding box center [239, 208] width 77 height 10
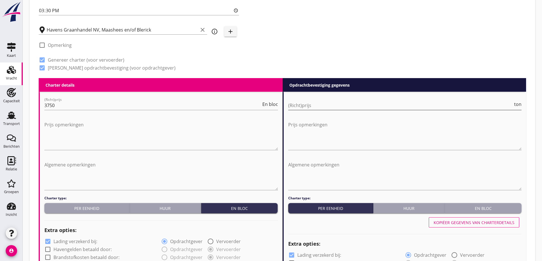
click at [366, 101] on input "(Richt)prijs" at bounding box center [400, 105] width 225 height 9
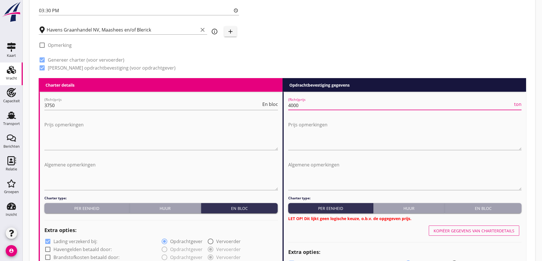
type input "4000"
drag, startPoint x: 487, startPoint y: 210, endPoint x: 474, endPoint y: 203, distance: 14.4
click at [487, 209] on div "En bloc" at bounding box center [483, 209] width 72 height 6
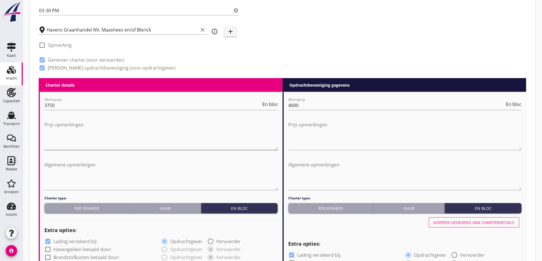
click at [155, 143] on textarea "Prijs opmerkingen" at bounding box center [160, 135] width 233 height 30
type textarea "M"
type textarea "O"
type textarea "M"
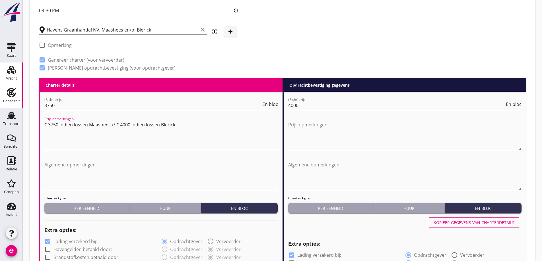
drag, startPoint x: 180, startPoint y: 124, endPoint x: 13, endPoint y: 99, distance: 168.7
click at [13, 99] on div "Kaart Kaart Vracht Vracht Capaciteit Capaciteit Transport Transport Berichten B…" at bounding box center [271, 265] width 542 height 929
type textarea "€ 3750 indien lossen Maashees // € 4000 indien lossen Blerick"
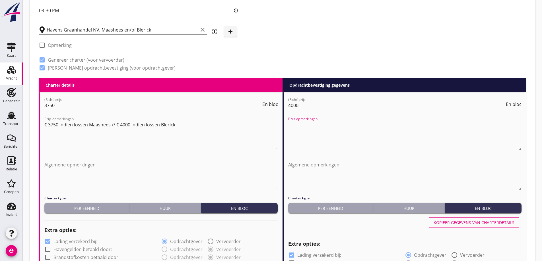
click at [316, 125] on textarea "Prijs opmerkingen" at bounding box center [404, 135] width 233 height 30
paste textarea "€ 3750 indien lossen Maashees // € 4000 indien lossen Blerick"
click at [371, 123] on textarea "€ 3750 indien lossen Maashees // € 4000 indien lossen Blerick" at bounding box center [404, 135] width 233 height 30
drag, startPoint x: 303, startPoint y: 126, endPoint x: 295, endPoint y: 127, distance: 8.0
click at [292, 125] on textarea "€ 3750 indien lossen Maashees // € 4250 indien lossen Blerick" at bounding box center [404, 135] width 233 height 30
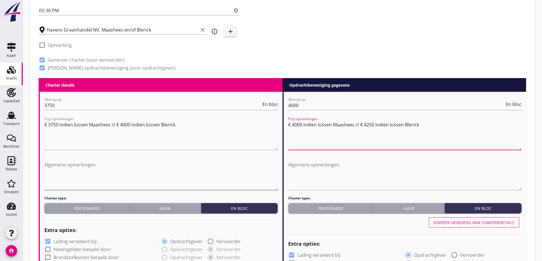
type textarea "€ 4000 indien lossen Maashees // € 4250 indien lossen Blerick"
drag, startPoint x: 115, startPoint y: 166, endPoint x: 117, endPoint y: 175, distance: 9.8
click at [115, 166] on textarea "Algemene opmerkingen" at bounding box center [160, 175] width 233 height 30
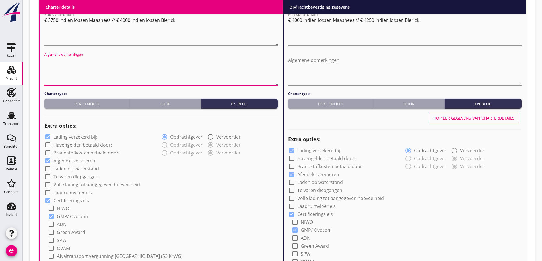
click at [56, 156] on div "check_box Lading verzekerd bij: radio_button_checked Opdrachtgever radio_button…" at bounding box center [160, 249] width 233 height 234
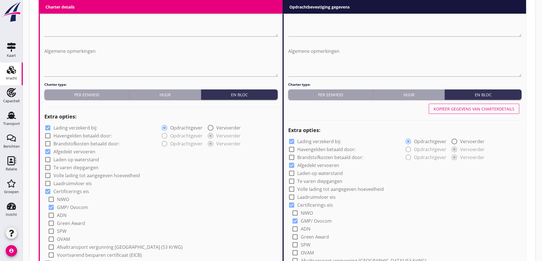
click at [81, 125] on label "Lading verzekerd bij:" at bounding box center [75, 128] width 44 height 6
checkbox input "false"
click at [312, 140] on label "Lading verzekerd bij:" at bounding box center [319, 142] width 44 height 6
checkbox input "false"
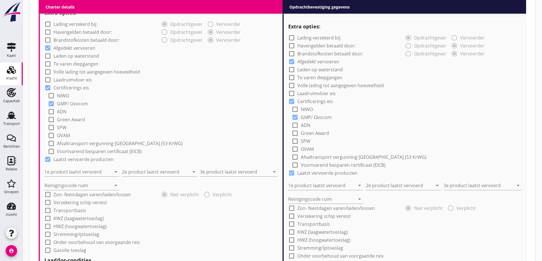
scroll to position [426, 0]
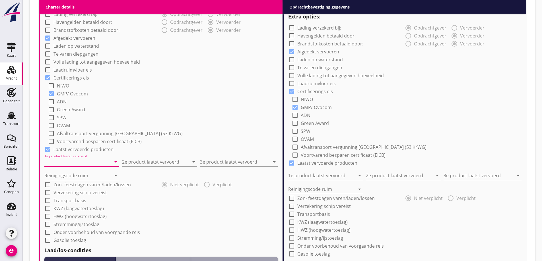
click at [69, 158] on input "1e product laatst vervoerd" at bounding box center [77, 162] width 67 height 9
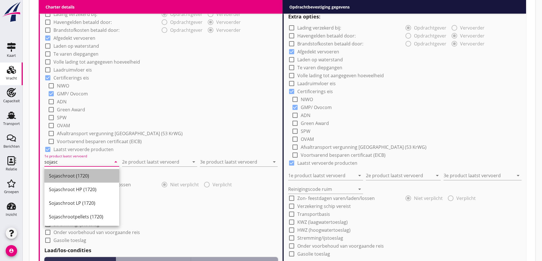
click at [74, 178] on div "Sojaschroot (1720)" at bounding box center [82, 176] width 66 height 7
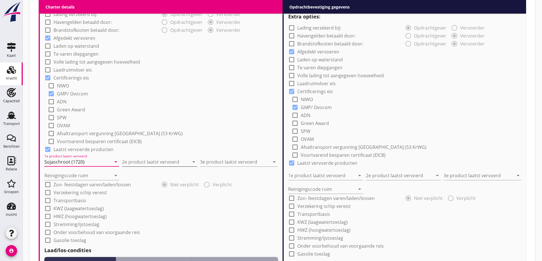
type input "Sojaschroot (1720)"
click at [146, 160] on input "2e product laatst vervoerd" at bounding box center [155, 162] width 67 height 9
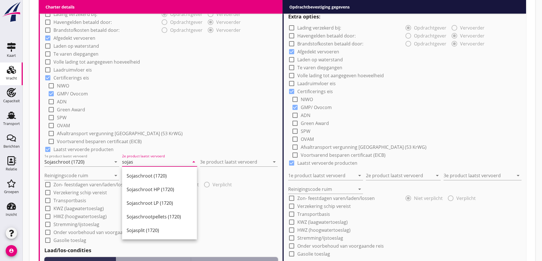
click at [175, 174] on div "Sojaschroot (1720)" at bounding box center [160, 176] width 66 height 7
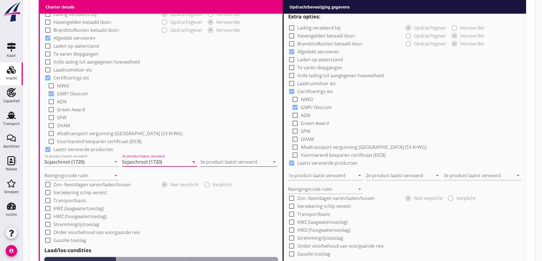
type input "Sojaschroot (1720)"
click at [215, 161] on input "3e product laatst vervoerd" at bounding box center [235, 162] width 70 height 9
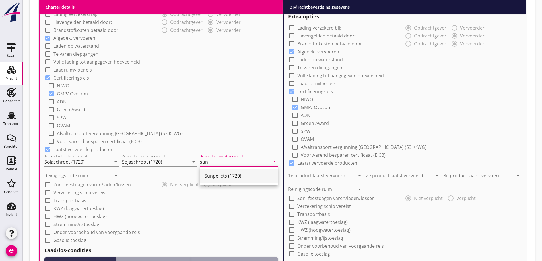
click at [224, 173] on div "Sunpellets (1720)" at bounding box center [238, 176] width 69 height 7
type input "Sunpellets (1720)"
click at [79, 171] on div "Reinigingscode ruim arrow_drop_down" at bounding box center [81, 174] width 75 height 13
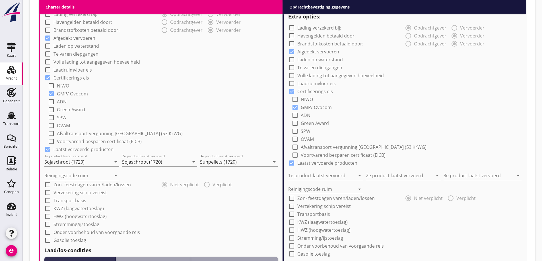
click at [80, 174] on input "Reinigingscode ruim" at bounding box center [77, 175] width 67 height 9
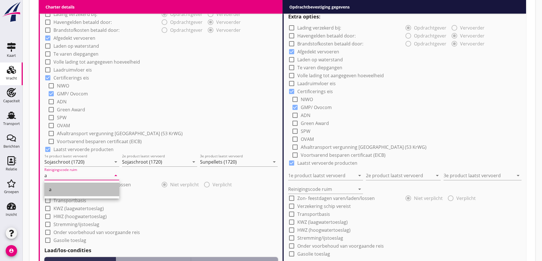
click at [75, 188] on div "a" at bounding box center [82, 189] width 66 height 7
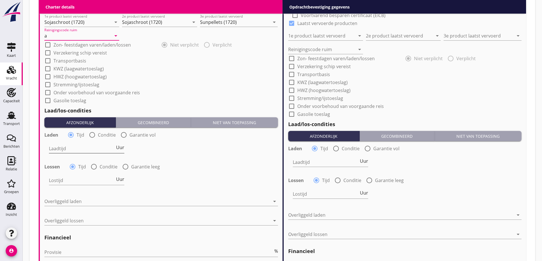
scroll to position [568, 0]
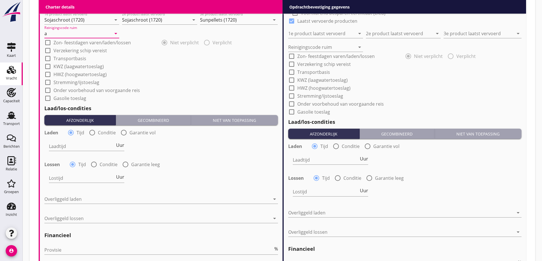
type input "a"
drag, startPoint x: 99, startPoint y: 132, endPoint x: 101, endPoint y: 136, distance: 5.0
click at [99, 132] on label "Conditie" at bounding box center [107, 133] width 18 height 6
radio input "false"
radio input "true"
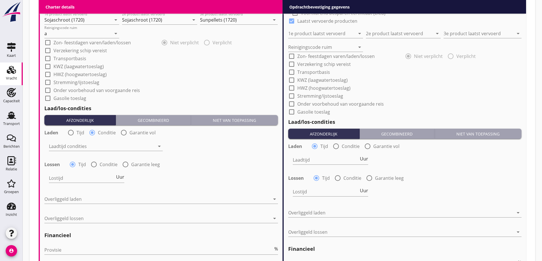
click at [102, 163] on label "Conditie" at bounding box center [109, 165] width 18 height 6
radio input "false"
radio input "true"
click at [98, 197] on div at bounding box center [156, 199] width 225 height 9
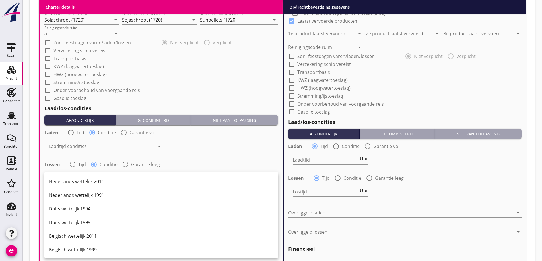
click at [90, 185] on div "Nederlands wettelijk 2011" at bounding box center [161, 181] width 224 height 7
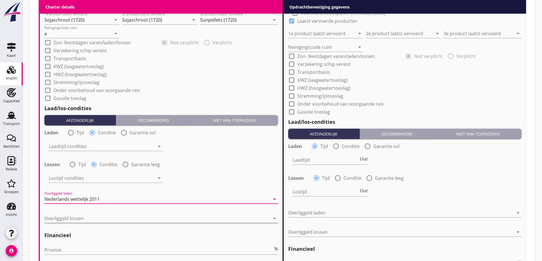
click at [95, 215] on div at bounding box center [156, 218] width 225 height 9
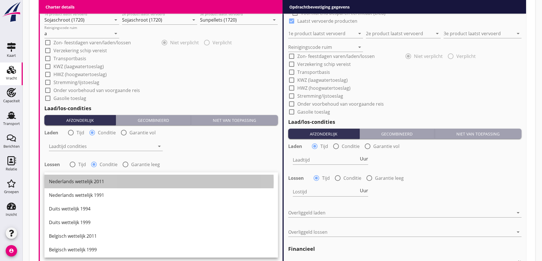
drag, startPoint x: 97, startPoint y: 180, endPoint x: 101, endPoint y: 178, distance: 4.5
click at [97, 180] on div "Nederlands wettelijk 2011" at bounding box center [161, 181] width 224 height 7
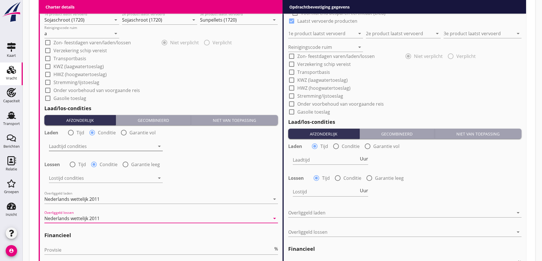
click at [95, 146] on div at bounding box center [102, 146] width 106 height 9
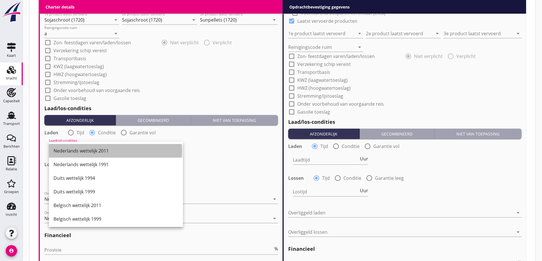
click at [92, 152] on div "Nederlands wettelijk 2011" at bounding box center [115, 151] width 125 height 7
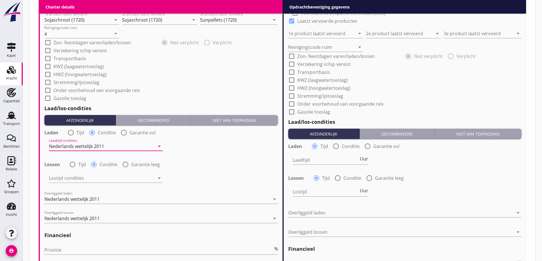
click at [94, 179] on div at bounding box center [102, 178] width 106 height 9
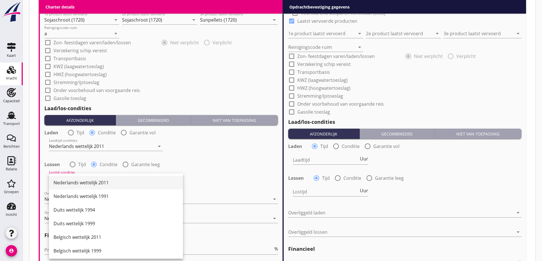
click at [107, 183] on div "Nederlands wettelijk 2011" at bounding box center [115, 182] width 125 height 7
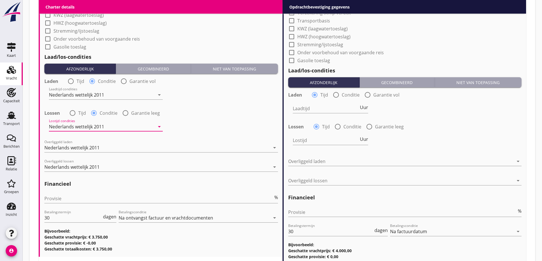
scroll to position [654, 0]
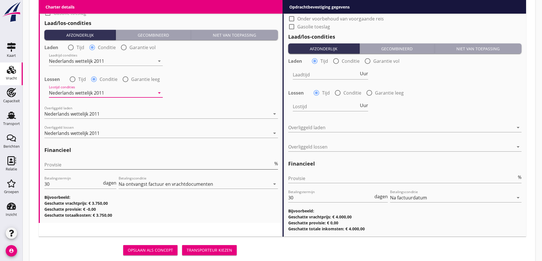
click at [82, 166] on input "Provisie" at bounding box center [158, 164] width 229 height 9
type input "5"
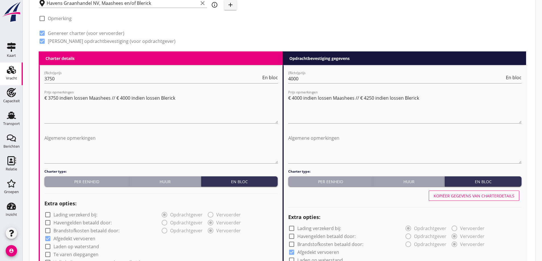
scroll to position [227, 0]
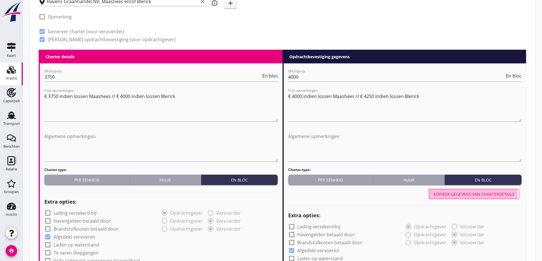
click at [480, 197] on div "Kopiëer gegevens van charterdetails" at bounding box center [473, 194] width 81 height 6
type input "Sojaschroot (1720)"
type input "Sunpellets (1720)"
type input "a"
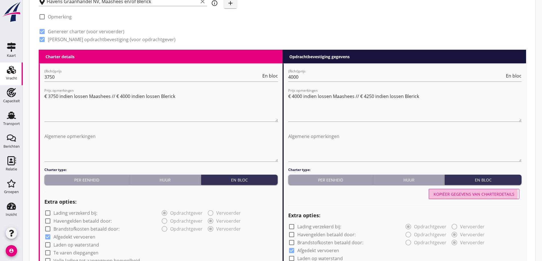
radio input "false"
radio input "true"
radio input "false"
radio input "true"
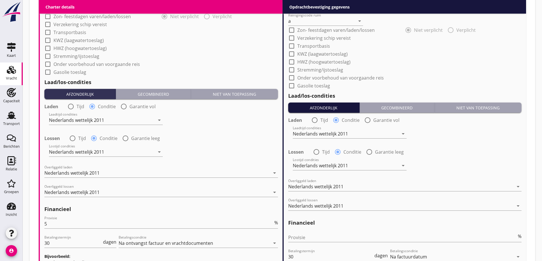
scroll to position [668, 0]
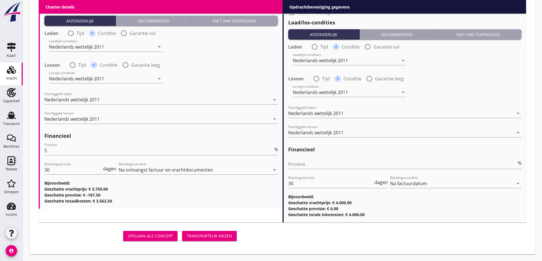
click at [194, 242] on div "Opslaan als concept Transporteur kiezen" at bounding box center [139, 236] width 200 height 14
click at [196, 238] on div "Transporteur kiezen" at bounding box center [209, 236] width 45 height 6
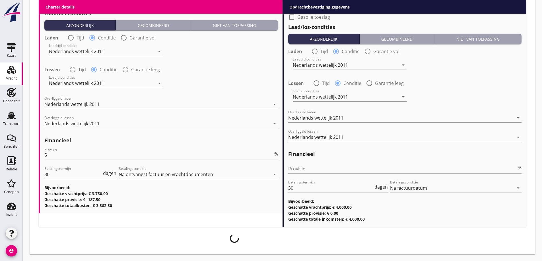
scroll to position [663, 0]
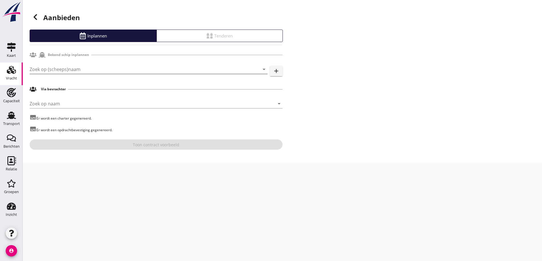
click at [59, 73] on input "Zoek op (scheeps)naam" at bounding box center [141, 69] width 222 height 9
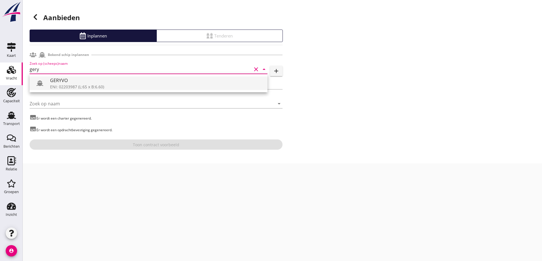
click at [53, 82] on div "GERYVO" at bounding box center [156, 80] width 213 height 7
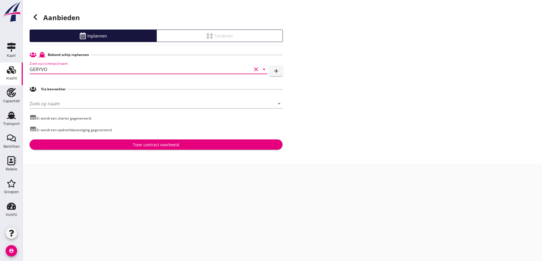
type input "GERYVO"
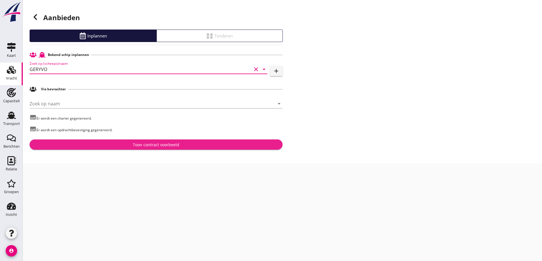
drag, startPoint x: 170, startPoint y: 147, endPoint x: 159, endPoint y: 138, distance: 14.7
click at [169, 147] on div "Toon contract voorbeeld" at bounding box center [156, 145] width 46 height 6
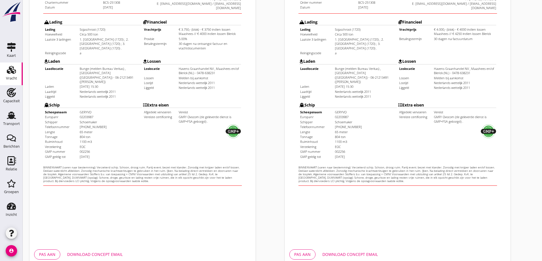
scroll to position [160, 0]
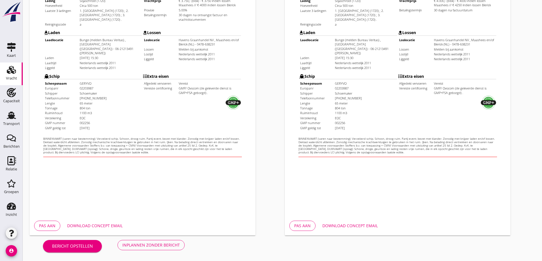
click at [92, 228] on div "Download concept email" at bounding box center [94, 226] width 55 height 6
click at [350, 231] on button "Download concept email" at bounding box center [350, 226] width 65 height 10
click at [176, 243] on div "Inplannen zonder bericht" at bounding box center [150, 245] width 57 height 6
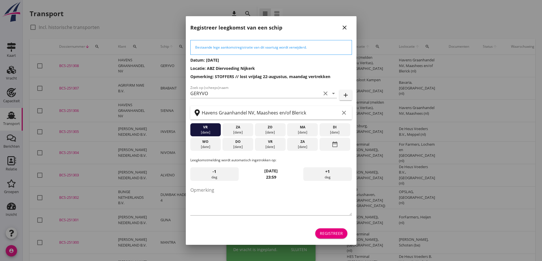
click at [63, 65] on div at bounding box center [271, 130] width 542 height 261
click at [278, 144] on div "vr" at bounding box center [270, 141] width 28 height 5
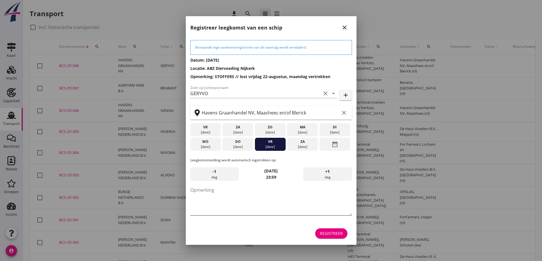
click at [234, 195] on textarea "Opmerking" at bounding box center [270, 201] width 161 height 30
type textarea "STOFFERS"
click at [322, 235] on div "Registreer" at bounding box center [331, 234] width 23 height 6
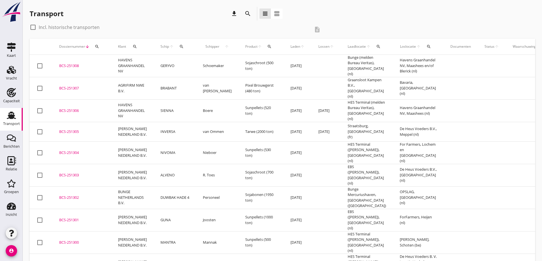
drag, startPoint x: 68, startPoint y: 65, endPoint x: 109, endPoint y: 63, distance: 41.3
click at [68, 66] on div "BCS-251308" at bounding box center [81, 66] width 45 height 6
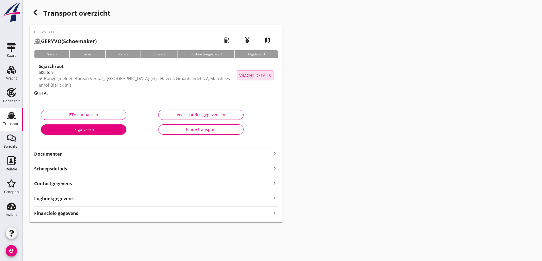
click at [243, 76] on span "Vracht details" at bounding box center [255, 76] width 32 height 6
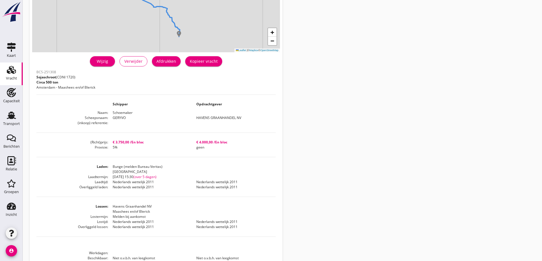
scroll to position [19, 0]
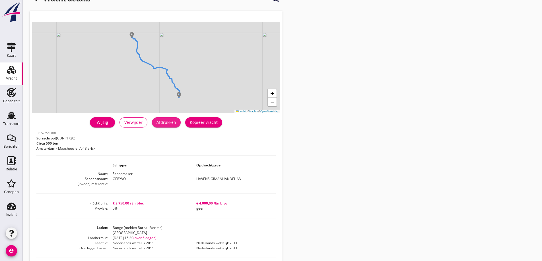
drag, startPoint x: 172, startPoint y: 121, endPoint x: 412, endPoint y: 222, distance: 260.6
click at [172, 121] on div "Afdrukken" at bounding box center [166, 122] width 20 height 6
drag, startPoint x: 42, startPoint y: 4, endPoint x: 37, endPoint y: 7, distance: 6.4
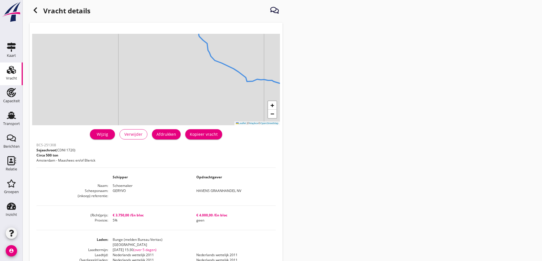
scroll to position [0, 0]
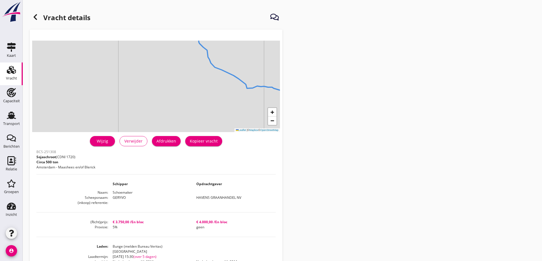
click at [36, 18] on icon at bounding box center [35, 17] width 7 height 7
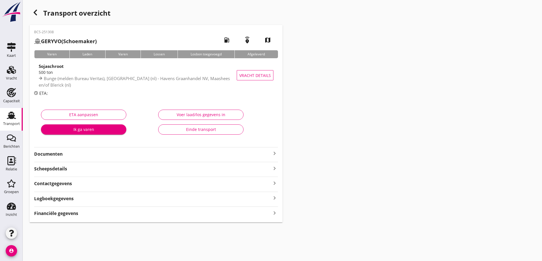
click at [69, 150] on div "Documenten keyboard_arrow_right" at bounding box center [156, 154] width 244 height 8
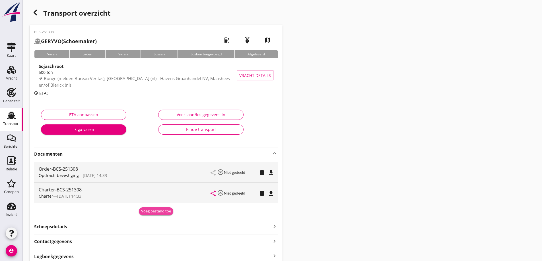
click at [157, 209] on div "Voeg bestand toe" at bounding box center [156, 212] width 30 height 6
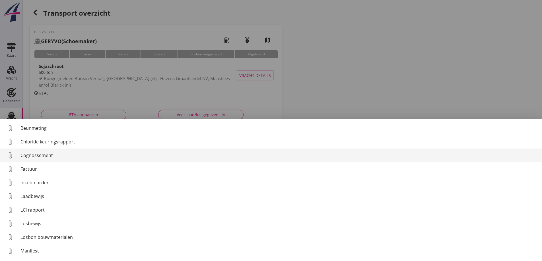
click at [32, 151] on link "attach_file Cognossement" at bounding box center [271, 156] width 542 height 14
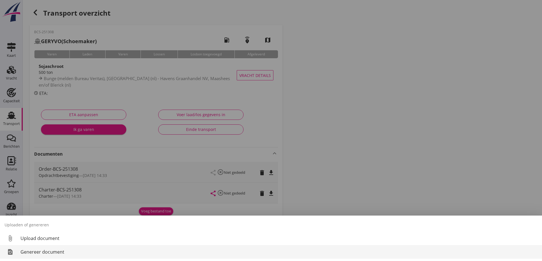
click at [35, 251] on div "Genereer document" at bounding box center [278, 252] width 517 height 7
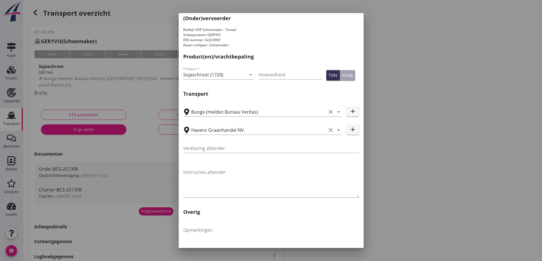
scroll to position [170, 0]
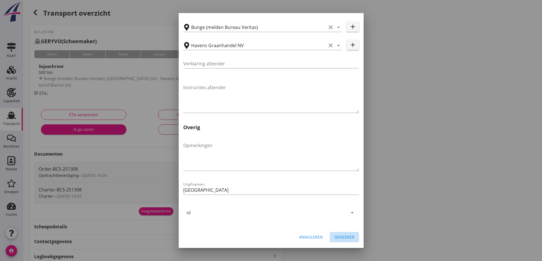
click at [349, 239] on div "Genereer" at bounding box center [344, 237] width 20 height 6
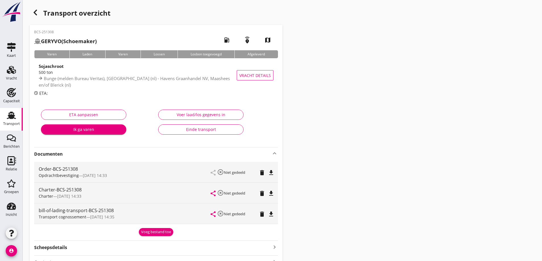
click at [271, 214] on icon "file_download" at bounding box center [271, 214] width 7 height 7
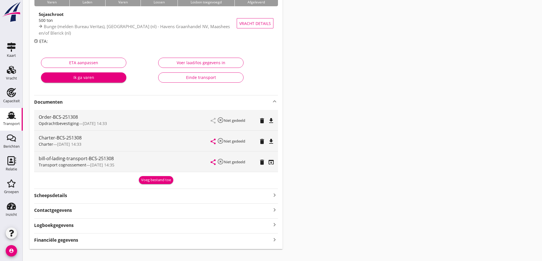
scroll to position [61, 0]
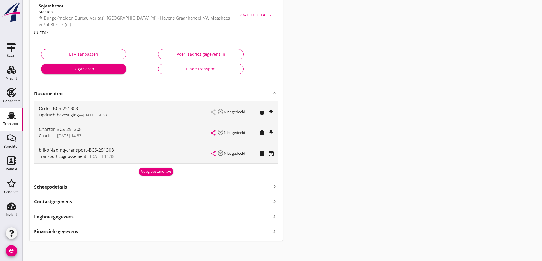
click at [76, 235] on strong "Financiële gegevens" at bounding box center [56, 232] width 44 height 7
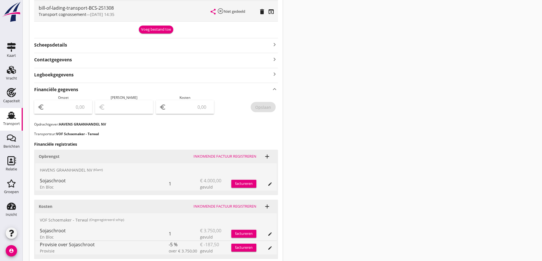
scroll to position [231, 0]
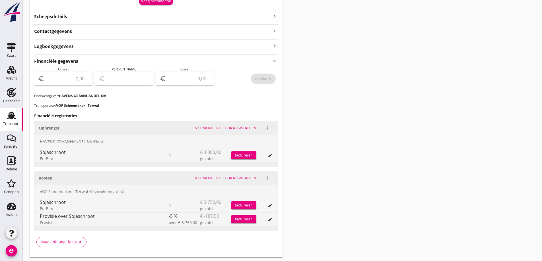
click at [76, 81] on input "number" at bounding box center [66, 78] width 43 height 9
type input "4000"
click at [204, 82] on input "number" at bounding box center [188, 78] width 43 height 9
type input "3997.00"
type input "3"
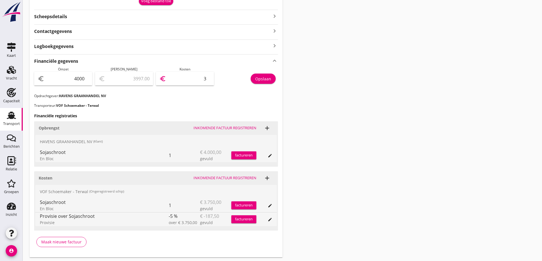
type input "3964.00"
type input "36"
type input "3997.00"
type input "3"
type input "3965.00"
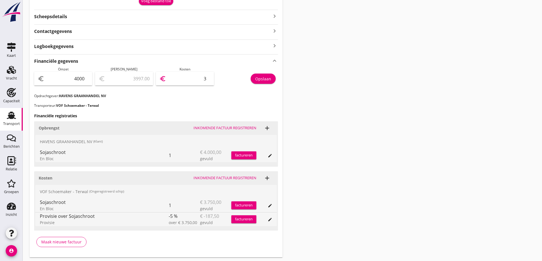
type input "35"
type input "3644.00"
type input "356"
type input "438.00"
type input "3562"
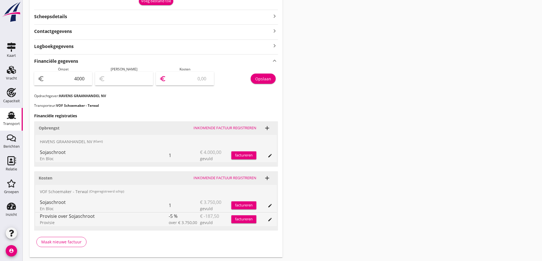
type input "437.50"
type input "3562.5"
click at [240, 126] on div "Inkomende factuur registreren" at bounding box center [224, 128] width 63 height 6
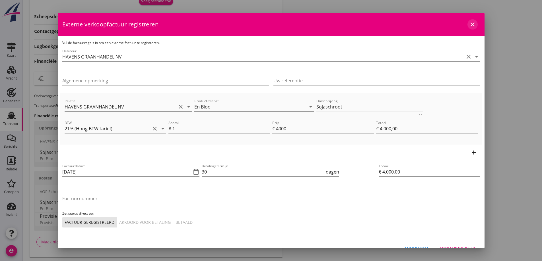
click at [472, 25] on div "close" at bounding box center [472, 24] width 10 height 7
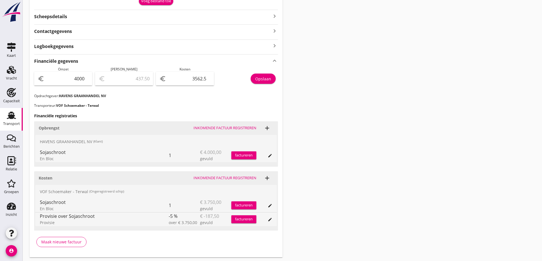
drag, startPoint x: 221, startPoint y: 101, endPoint x: 223, endPoint y: 98, distance: 3.0
click at [221, 102] on div "Financiële gegevens keyboard_arrow_up Omzet euro 4000 Marge euro 437.50 Kosten …" at bounding box center [156, 152] width 244 height 197
click at [267, 81] on div "Opslaan" at bounding box center [263, 79] width 16 height 6
click at [184, 109] on div "Financiële gegevens keyboard_arrow_up Omzet euro 4000 Marge euro 437.50 Kosten …" at bounding box center [156, 152] width 244 height 197
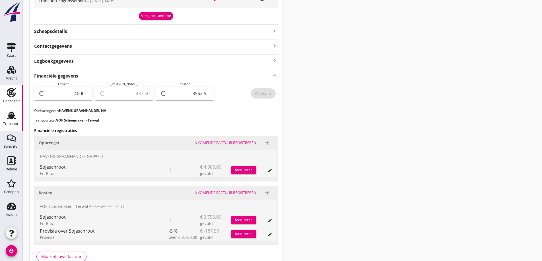
scroll to position [163, 0]
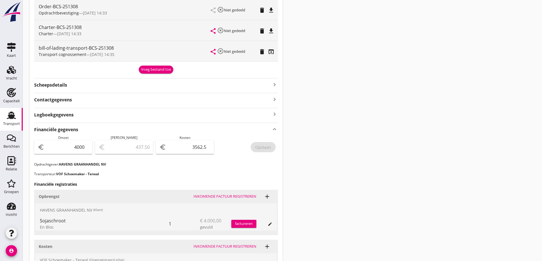
click at [12, 118] on use at bounding box center [11, 115] width 9 height 7
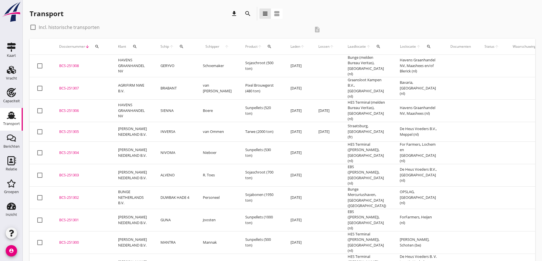
click at [159, 30] on div "check_box_outline_blank Incl. historische transporten" at bounding box center [170, 27] width 280 height 9
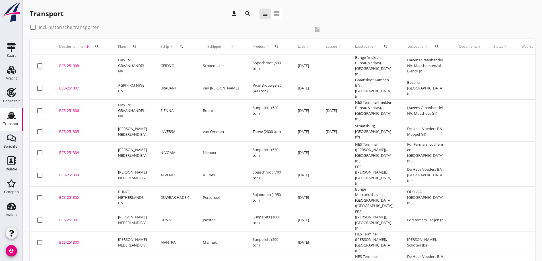
click at [178, 24] on div "check_box_outline_blank Incl. historische transporten" at bounding box center [170, 27] width 280 height 9
